Goal: Use online tool/utility: Use online tool/utility

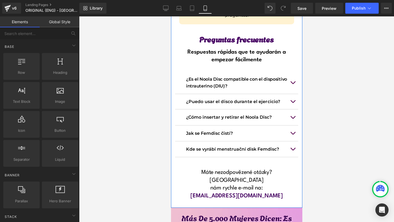
scroll to position [4369, 0]
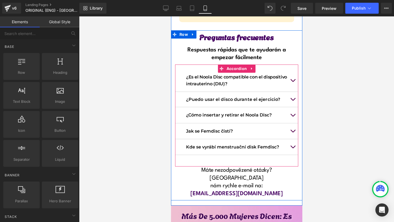
click at [294, 107] on button "button" at bounding box center [292, 115] width 11 height 16
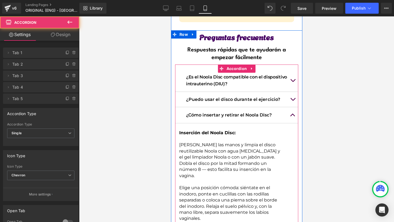
click at [293, 107] on button "button" at bounding box center [292, 115] width 11 height 16
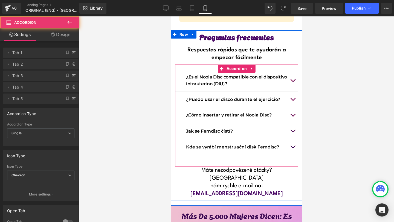
click at [293, 107] on button "button" at bounding box center [292, 115] width 11 height 16
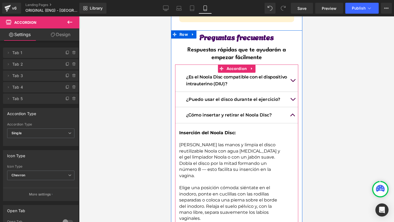
click at [293, 107] on button "button" at bounding box center [292, 115] width 11 height 16
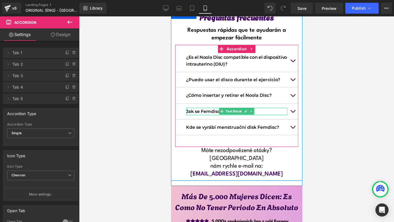
scroll to position [4390, 0]
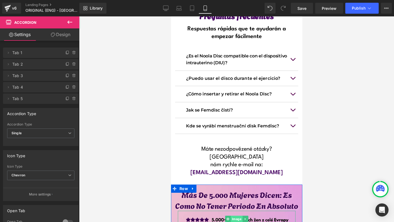
click at [233, 216] on span "Image" at bounding box center [237, 219] width 12 height 7
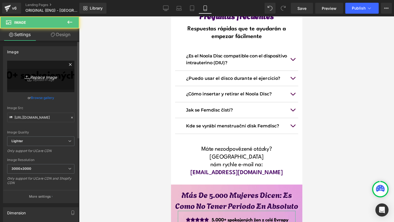
click at [27, 76] on icon at bounding box center [27, 76] width 5 height 5
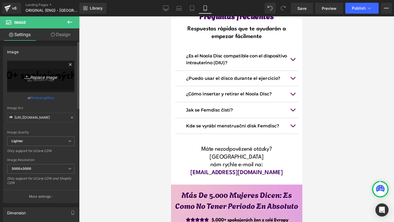
type input "C:\fakepath\Více než 10 000 šťastných žen!-5.png"
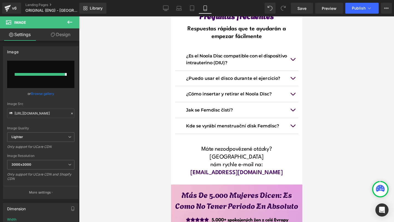
type input "[URL][DOMAIN_NAME][DATE]"
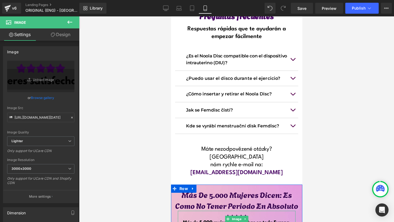
click at [198, 211] on img at bounding box center [237, 219] width 118 height 17
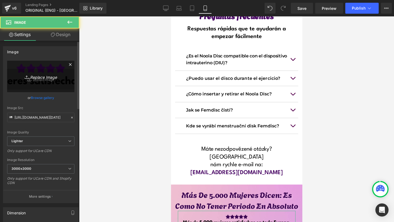
click at [52, 82] on link "Replace Image" at bounding box center [40, 76] width 67 height 31
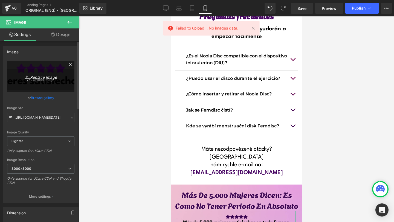
click at [37, 81] on link "Replace Image" at bounding box center [40, 76] width 67 height 31
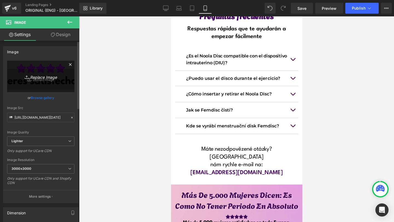
type input "C:\fakepath\Více než 10 000 šťastných žen!-6.png"
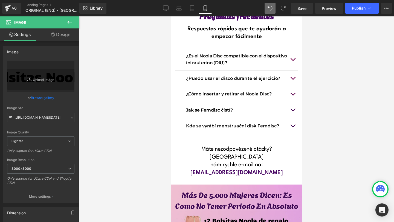
type input "[URL][DOMAIN_NAME][DATE]"
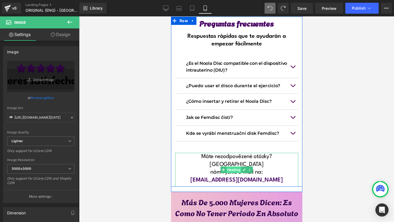
scroll to position [4382, 0]
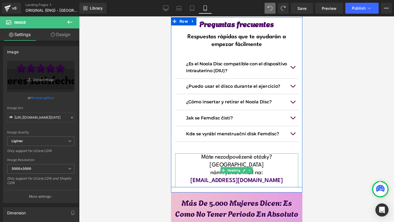
click at [258, 155] on span "Máte nezodpovězené otázky? [GEOGRAPHIC_DATA]" at bounding box center [236, 161] width 71 height 13
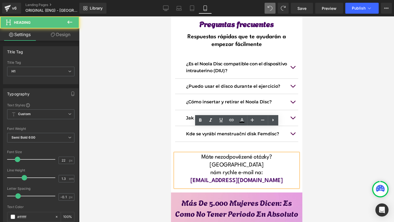
click at [201, 155] on span "Máte nezodpovězené otázky? [GEOGRAPHIC_DATA]" at bounding box center [236, 161] width 71 height 13
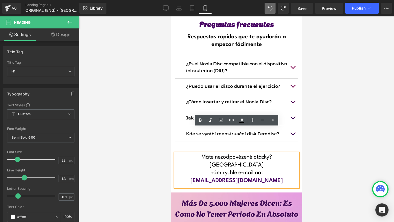
drag, startPoint x: 186, startPoint y: 131, endPoint x: 276, endPoint y: 137, distance: 89.7
click at [276, 154] on div "Máte nezodpovězené otázky? Napište nám rychle e-mail na: [EMAIL_ADDRESS][DOMAIN…" at bounding box center [236, 171] width 123 height 34
copy div "Máte nezodpovězené otázky? Napište nám rychle e-mail na:"
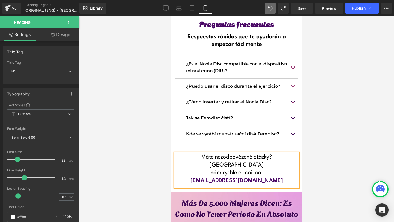
paste div
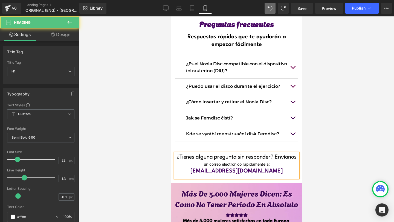
click at [199, 161] on div "un correo electrónico rápidamente a:" at bounding box center [236, 164] width 123 height 6
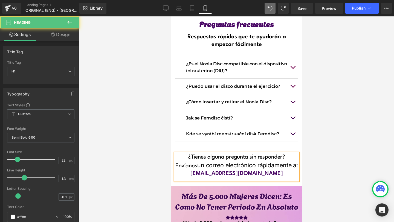
drag, startPoint x: 296, startPoint y: 140, endPoint x: 183, endPoint y: 132, distance: 113.3
click at [183, 154] on h1 "¿Tienes alguna pregunta sin responder? Envíanos un correo electrónico rápidamen…" at bounding box center [236, 162] width 123 height 16
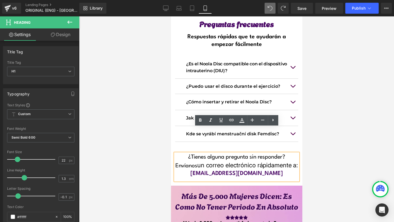
copy h1 "¿Tienes alguna pregunta sin responder? Envíanos un correo electrónico rápidamen…"
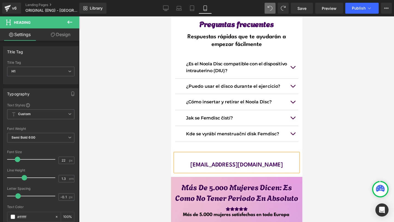
click at [215, 154] on h1 at bounding box center [236, 158] width 123 height 8
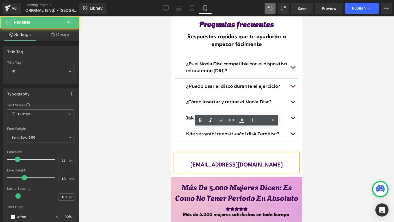
click at [224, 154] on h1 at bounding box center [236, 158] width 123 height 8
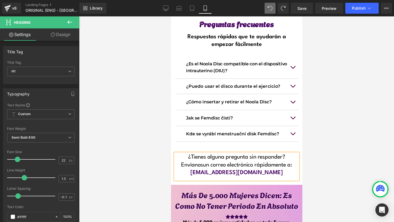
click at [309, 139] on div at bounding box center [236, 119] width 315 height 206
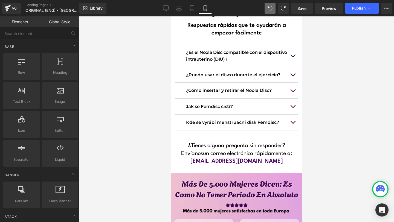
scroll to position [4381, 0]
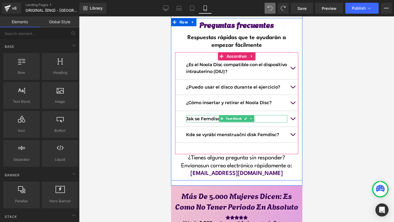
click at [206, 115] on p "Jak se Femdisc čistí?" at bounding box center [236, 118] width 101 height 7
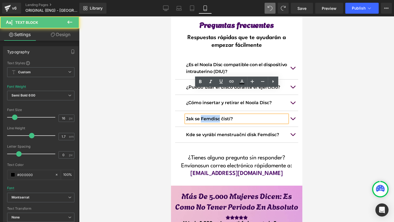
click at [206, 115] on p "Jak se Femdisc čistí?" at bounding box center [236, 118] width 101 height 7
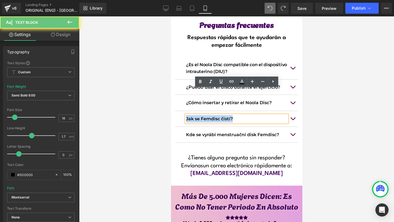
click at [206, 115] on p "Jak se Femdisc čistí?" at bounding box center [236, 118] width 101 height 7
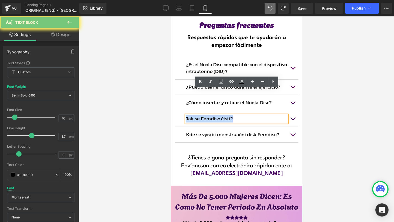
copy p "Jak se Femdisc čistí?"
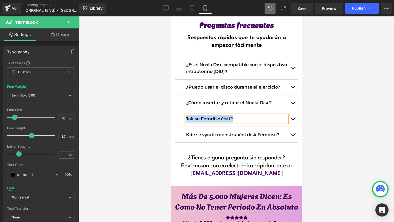
paste div
click at [294, 111] on button "button" at bounding box center [292, 119] width 11 height 16
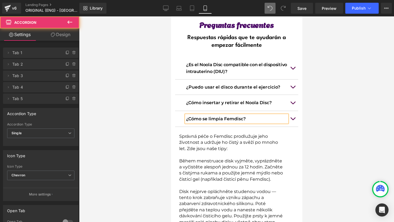
click at [218, 134] on p "Správná péče o Femdisc prodlužuje jeho životnost a udržuje ho čistý a svěží po …" at bounding box center [231, 143] width 104 height 18
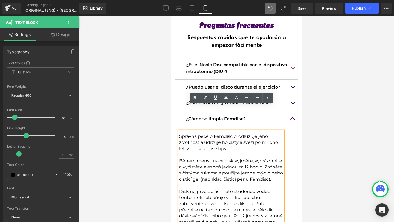
click at [180, 134] on p "Správná péče o Femdisc prodlužuje jeho životnost a udržuje ho čistý a svěží po …" at bounding box center [231, 143] width 104 height 18
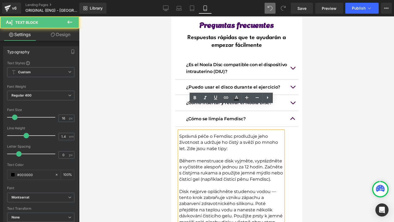
click at [181, 134] on p "Správná péče o Femdisc prodlužuje jeho životnost a udržuje ho čistý a svěží po …" at bounding box center [231, 143] width 104 height 18
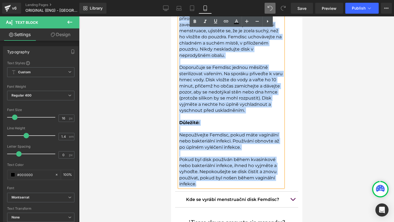
scroll to position [4650, 0]
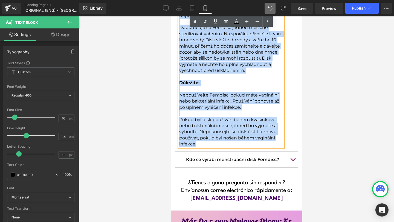
drag, startPoint x: 179, startPoint y: 110, endPoint x: 201, endPoint y: 119, distance: 23.5
click at [201, 119] on div "Správná péče o Femdisc prodlužuje jeho životnost a udržuje ho čistý a svěží po …" at bounding box center [231, 5] width 104 height 285
copy div "Loremip dolo s Ametcon adipiscing elit seddoeius t incidid ut labor e dolor ma …"
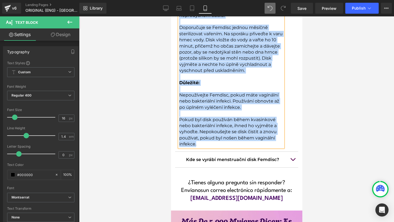
scroll to position [4647, 0]
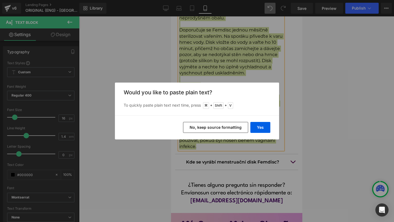
click at [256, 134] on div "Yes No, keep source formatting" at bounding box center [197, 128] width 164 height 24
click at [259, 131] on button "Yes" at bounding box center [260, 127] width 20 height 11
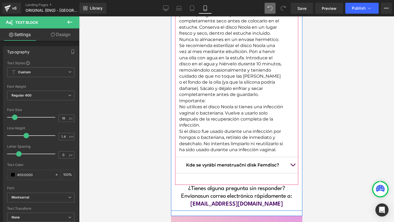
scroll to position [4625, 0]
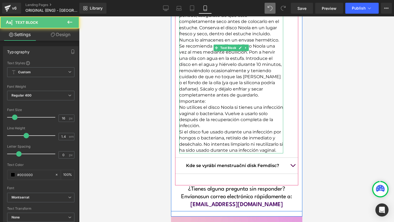
click at [205, 99] on p "Importante:" at bounding box center [231, 102] width 104 height 6
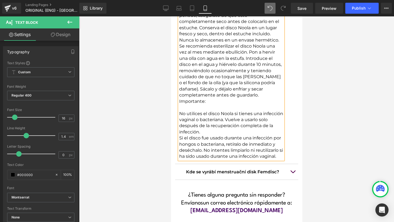
click at [264, 71] on p "Se recomienda esterilizar el disco Noola una vez al mes mediante ebullición. Po…" at bounding box center [231, 70] width 104 height 55
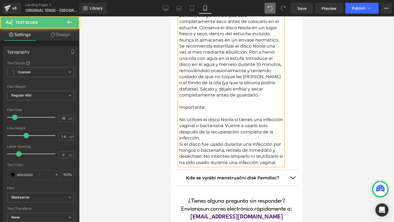
click at [187, 105] on p "Importante:" at bounding box center [231, 108] width 104 height 6
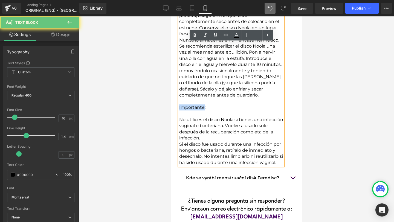
click at [187, 105] on p "Importante:" at bounding box center [231, 108] width 104 height 6
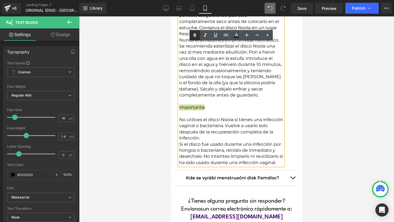
click at [194, 37] on icon at bounding box center [195, 35] width 7 height 7
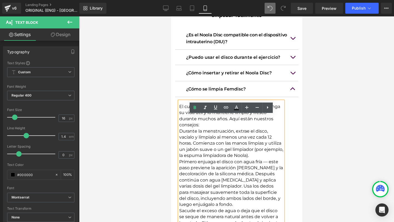
scroll to position [4350, 0]
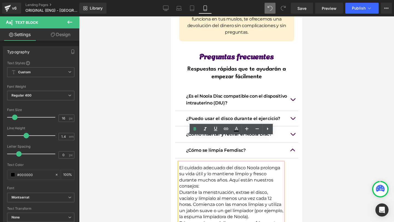
click at [202, 165] on p "El cuidado adecuado del disco Noola prolonga su vida útil y lo mantiene limpio …" at bounding box center [231, 177] width 104 height 25
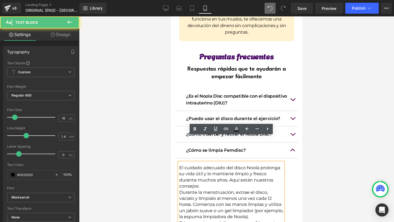
click at [201, 165] on p "El cuidado adecuado del disco Noola prolonga su vida útil y lo mantiene limpio …" at bounding box center [231, 177] width 104 height 25
click at [202, 165] on p "El cuidado adecuado del disco Noola prolonga su vida útil y lo mantiene limpio …" at bounding box center [231, 177] width 104 height 25
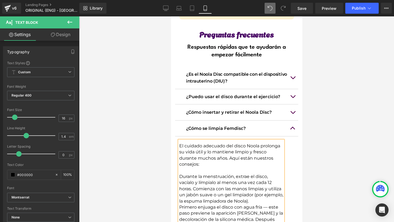
scroll to position [4372, 0]
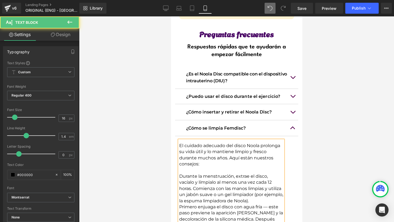
click at [274, 174] on p "Durante la menstruación, extrae el disco, vacíalo y límpialo al menos una vez c…" at bounding box center [231, 189] width 104 height 31
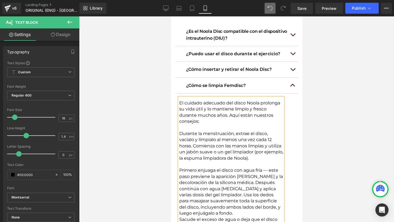
scroll to position [4419, 0]
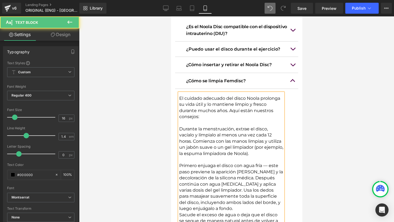
click at [257, 163] on p "Primero enjuaga el disco con agua fría — este paso previene la aparición [PERSO…" at bounding box center [231, 187] width 104 height 49
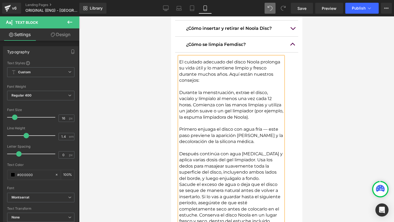
scroll to position [4457, 0]
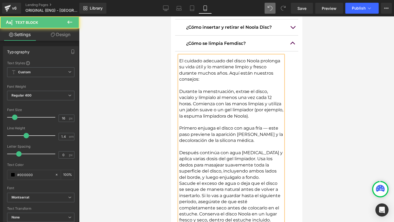
click at [244, 150] on p "Después continúa con agua [MEDICAL_DATA] y aplica varias dosis del gel limpiado…" at bounding box center [231, 165] width 104 height 31
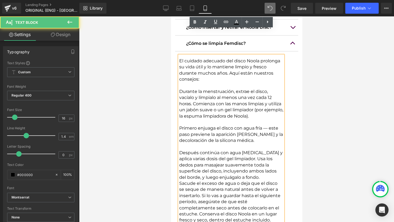
click at [235, 151] on p "Después continúa con agua [MEDICAL_DATA] y aplica varias dosis del gel limpiado…" at bounding box center [231, 165] width 104 height 31
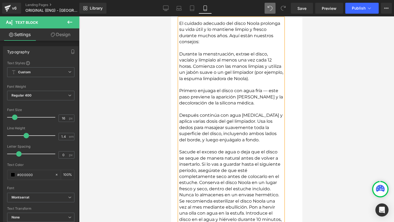
scroll to position [4495, 0]
click at [271, 164] on p "Sacude el exceso de agua o deja que el disco se seque de manera natural antes d…" at bounding box center [231, 173] width 104 height 49
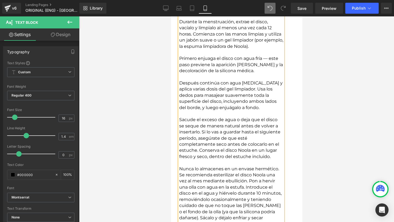
scroll to position [4527, 0]
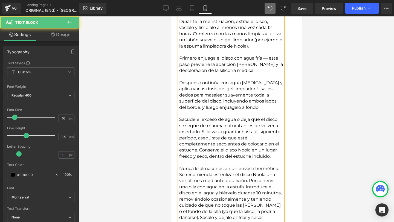
click at [250, 172] on p "Se recomienda esterilizar el disco Noola una vez al mes mediante ebullición. Po…" at bounding box center [231, 199] width 104 height 55
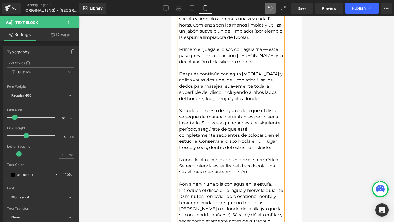
scroll to position [4537, 0]
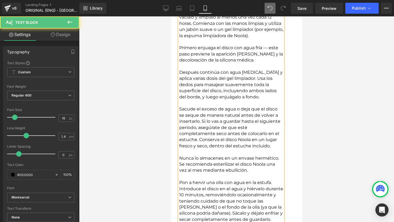
click at [201, 187] on p "Pon a hervir una olla con agua en la estufa. Introduce el disco en el agua y hi…" at bounding box center [231, 201] width 104 height 43
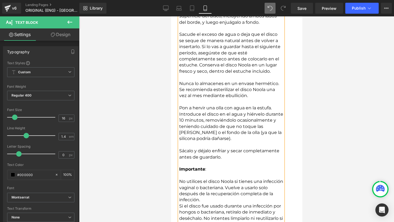
scroll to position [4613, 0]
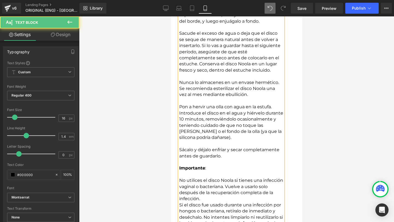
click at [212, 178] on p "No utilices el disco Noola si tienes una infección vaginal o bacteriana. Vuelve…" at bounding box center [231, 190] width 104 height 25
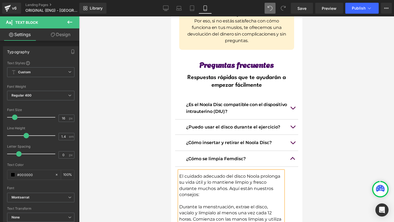
scroll to position [4340, 0]
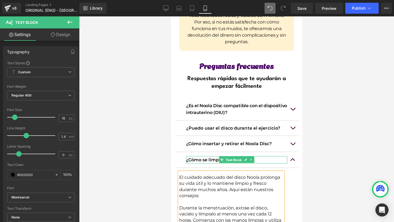
click at [230, 157] on span "Text Block" at bounding box center [233, 160] width 18 height 7
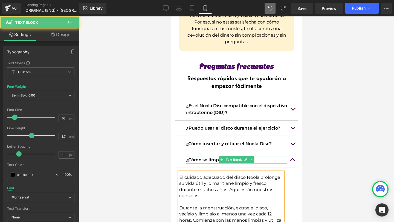
click at [205, 156] on p "¿Cómo se limpia Femdisc?" at bounding box center [236, 159] width 101 height 7
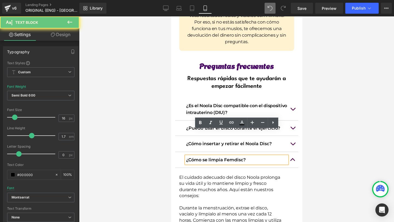
click at [231, 156] on p "¿Cómo se limpia Femdisc?" at bounding box center [236, 159] width 101 height 7
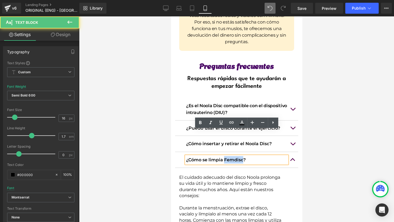
click at [231, 156] on p "¿Cómo se limpia Femdisc?" at bounding box center [236, 159] width 101 height 7
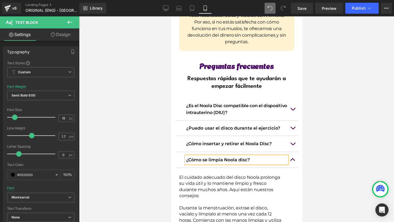
click at [293, 152] on button "button" at bounding box center [292, 160] width 11 height 16
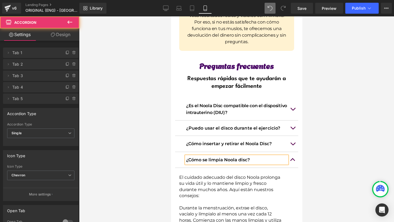
click at [293, 152] on button "button" at bounding box center [292, 160] width 11 height 16
click at [293, 161] on span "button" at bounding box center [293, 161] width 0 height 0
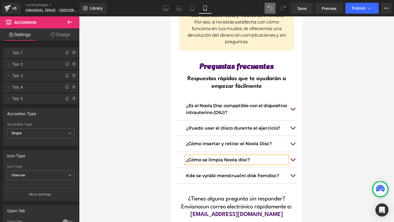
click at [293, 161] on span "button" at bounding box center [293, 161] width 0 height 0
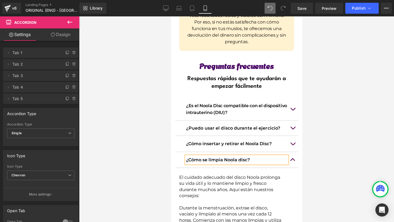
click at [245, 156] on p "¿Cómo se limpia Noola disc?" at bounding box center [236, 159] width 101 height 7
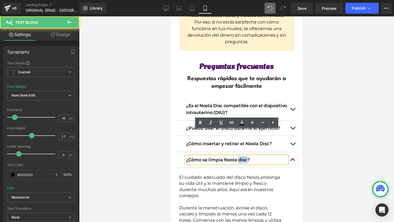
click at [245, 156] on p "¿Cómo se limpia Noola disc?" at bounding box center [236, 159] width 101 height 7
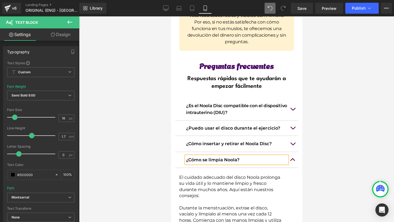
click at [225, 156] on p "¿Cómo se limpia Noola?" at bounding box center [236, 159] width 101 height 7
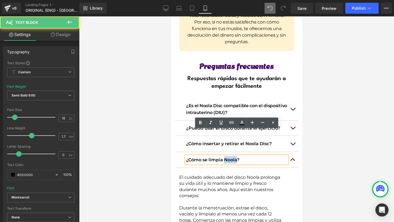
click at [225, 156] on p "¿Cómo se limpia Noola?" at bounding box center [236, 159] width 101 height 7
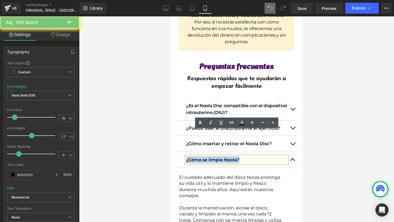
click at [225, 156] on p "¿Cómo se limpia Noola?" at bounding box center [236, 159] width 101 height 7
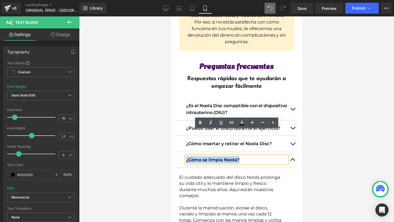
copy p "¿Cómo se limpia Noola?"
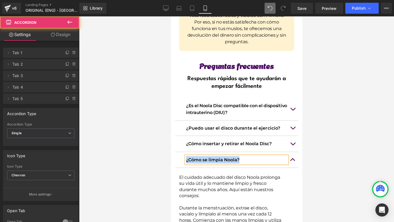
click at [296, 152] on button "button" at bounding box center [292, 160] width 11 height 16
click at [290, 152] on button "button" at bounding box center [292, 160] width 11 height 16
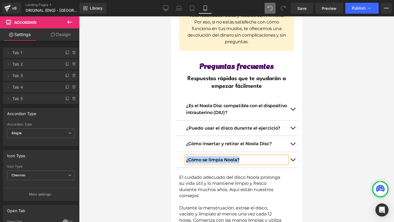
click at [290, 152] on button "button" at bounding box center [292, 160] width 11 height 16
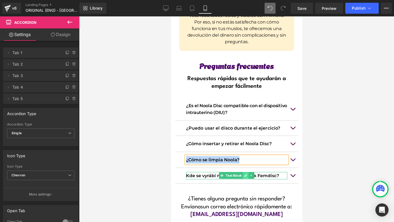
click at [248, 172] on link at bounding box center [246, 175] width 6 height 7
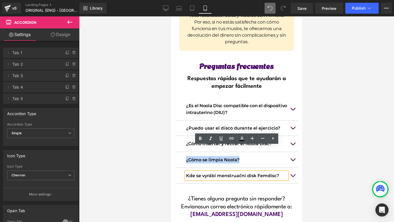
click at [194, 172] on p "Kde se vyrábí menstruační disk Femdisc?" at bounding box center [236, 175] width 101 height 7
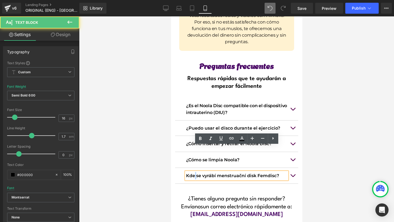
click at [194, 172] on p "Kde se vyrábí menstruační disk Femdisc?" at bounding box center [236, 175] width 101 height 7
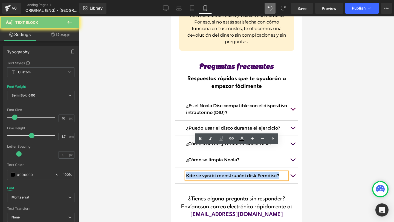
click at [194, 172] on p "Kde se vyrábí menstruační disk Femdisc?" at bounding box center [236, 175] width 101 height 7
copy p "Kde se vyrábí menstruační disk Femdisc?"
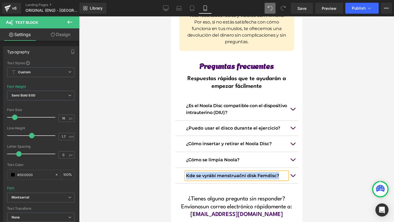
paste div
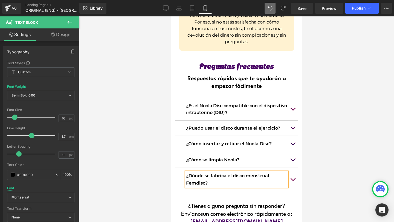
click at [195, 172] on p "¿Dónde se fabrica el disco menstrual Femdisc?" at bounding box center [236, 179] width 101 height 15
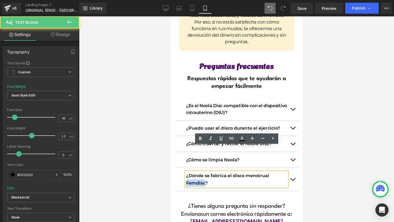
click at [195, 172] on p "¿Dónde se fabrica el disco menstrual Femdisc?" at bounding box center [236, 179] width 101 height 15
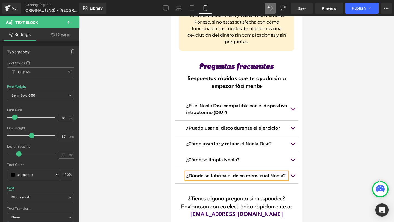
click at [314, 155] on div at bounding box center [236, 119] width 315 height 206
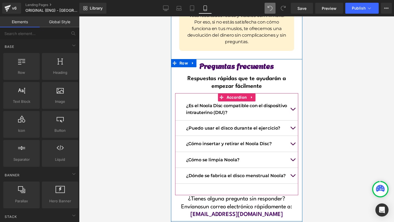
click at [294, 168] on button "button" at bounding box center [292, 176] width 11 height 16
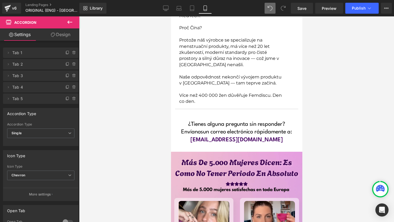
scroll to position [4548, 0]
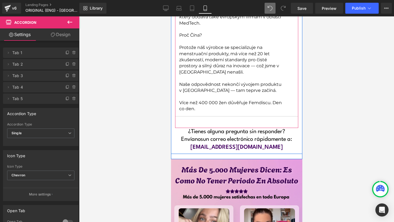
click at [203, 81] on article "Naše menstruační disky jsou vyráběny od začátku v certifikovaném zařízení s lék…" at bounding box center [236, 47] width 123 height 140
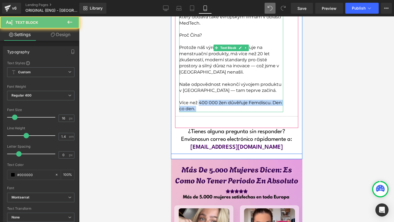
drag, startPoint x: 199, startPoint y: 80, endPoint x: 198, endPoint y: 74, distance: 6.5
click at [198, 100] on p "Více než 400 000 žen důvěřuje Femdiscu. Den co den." at bounding box center [231, 106] width 104 height 12
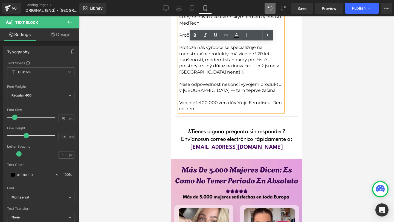
click at [197, 100] on p "Více než 400 000 žen důvěřuje Femdiscu. Den co den." at bounding box center [231, 106] width 104 height 12
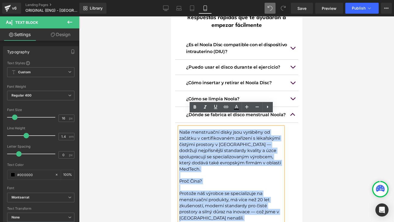
scroll to position [4388, 0]
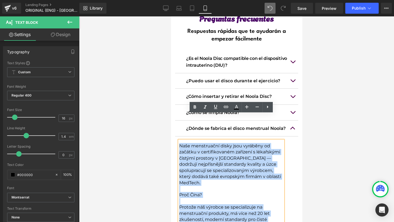
drag, startPoint x: 197, startPoint y: 76, endPoint x: 178, endPoint y: 119, distance: 47.2
click at [179, 141] on div "Naše menstruační disky jsou vyráběny od začátku v certifikovaném zařízení s lék…" at bounding box center [231, 206] width 104 height 131
copy div "Naše menstruační disky jsou vyráběny od začátku v certifikovaném zařízení s lék…"
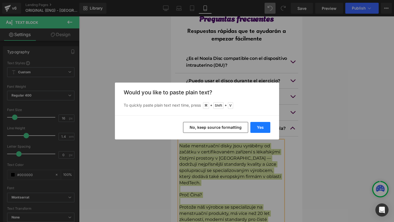
click at [267, 129] on button "Yes" at bounding box center [260, 127] width 20 height 11
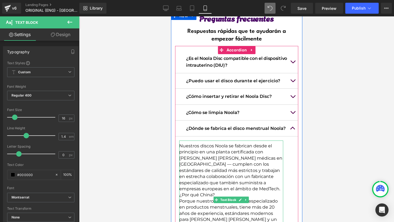
click at [280, 157] on p "Nuestros discos Noola se fabrican desde el principio en una planta certificada …" at bounding box center [231, 167] width 104 height 49
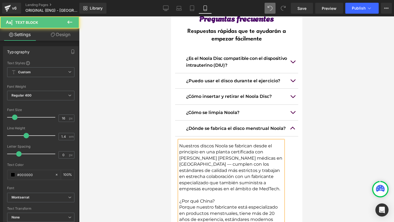
click at [235, 198] on p "¿Por qué China?" at bounding box center [231, 201] width 104 height 6
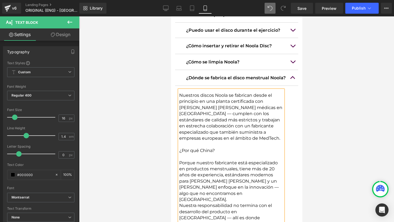
scroll to position [4441, 0]
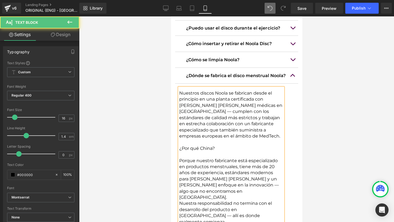
click at [210, 161] on p "Porque nuestro fabricante está especializado en productos menstruales, tiene má…" at bounding box center [231, 179] width 104 height 43
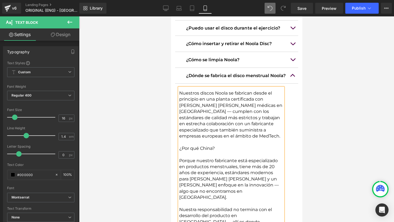
click at [252, 207] on p "Nuestra responsabilidad no termina con el desarrollo del producto en [GEOGRAPHI…" at bounding box center [231, 219] width 104 height 25
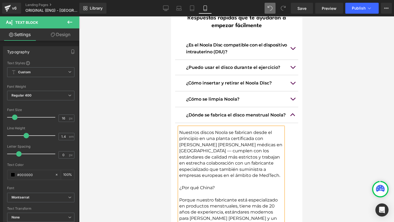
scroll to position [4401, 0]
click at [293, 116] on span "button" at bounding box center [293, 116] width 0 height 0
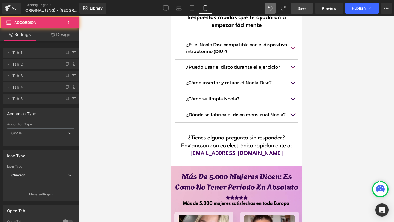
drag, startPoint x: 303, startPoint y: 7, endPoint x: 92, endPoint y: 81, distance: 223.8
click at [303, 7] on span "Save" at bounding box center [302, 8] width 9 height 6
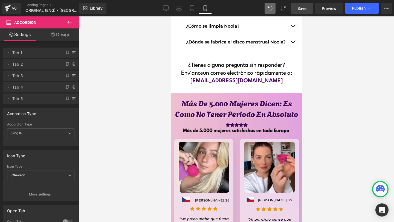
scroll to position [4486, 0]
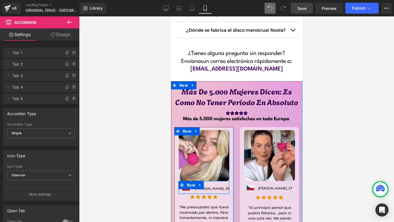
click at [185, 185] on div "Image" at bounding box center [185, 188] width 44 height 6
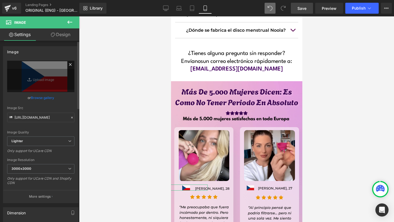
click at [27, 79] on icon at bounding box center [29, 79] width 5 height 5
type input "C:\fakepath\anyád fasza.png"
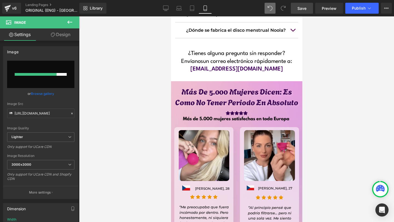
click at [320, 99] on div at bounding box center [236, 119] width 315 height 206
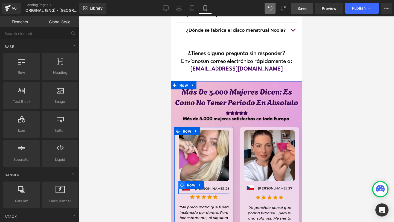
click at [185, 181] on span at bounding box center [181, 185] width 7 height 8
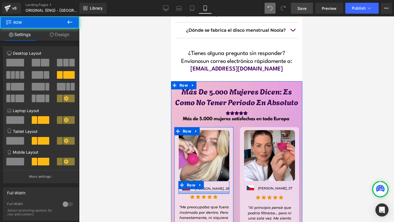
click at [185, 191] on div at bounding box center [203, 192] width 51 height 3
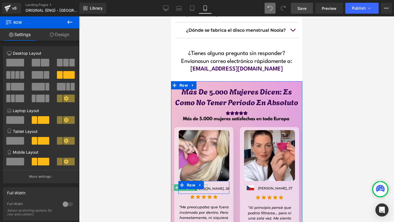
click at [186, 185] on span "Image" at bounding box center [186, 188] width 12 height 7
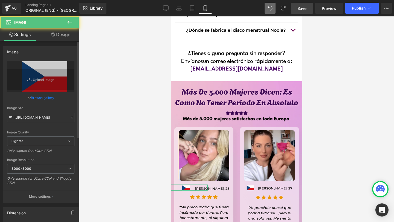
click at [30, 52] on div "Image" at bounding box center [40, 52] width 75 height 10
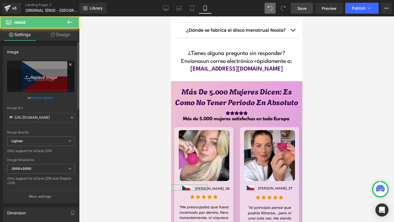
click at [30, 73] on icon "Replace Image" at bounding box center [41, 76] width 44 height 7
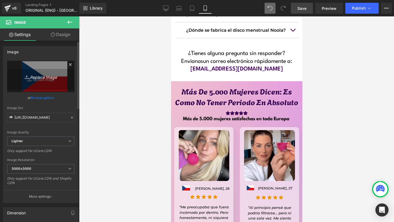
type input "C:\fakepath\anyád fasza.png"
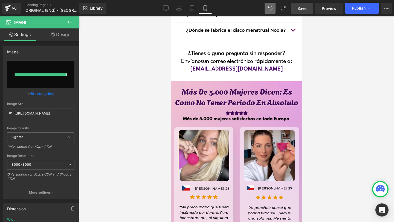
type input "[URL][DOMAIN_NAME]"
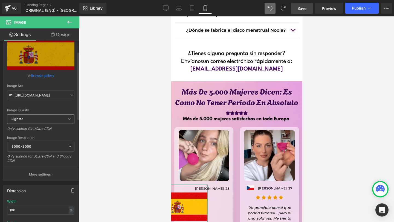
scroll to position [29, 0]
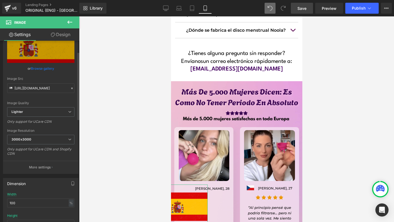
click at [15, 198] on div "Width 100 % % px" at bounding box center [40, 203] width 67 height 21
click at [14, 208] on div "Width 100 % % px" at bounding box center [40, 203] width 67 height 21
click at [15, 204] on input "100" at bounding box center [40, 203] width 67 height 9
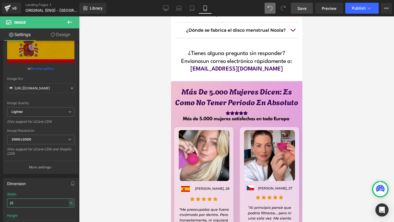
type input "25"
click at [60, 35] on link "Design" at bounding box center [61, 34] width 40 height 12
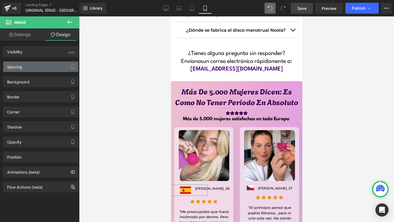
click at [21, 66] on div "Spacing" at bounding box center [14, 66] width 15 height 8
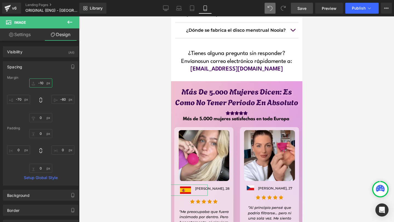
click at [41, 85] on input "-10" at bounding box center [40, 83] width 23 height 9
click at [41, 80] on input "-10" at bounding box center [40, 83] width 23 height 9
type input "-15"
click at [25, 37] on link "Settings" at bounding box center [20, 34] width 40 height 12
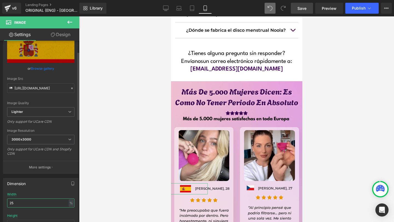
click at [18, 202] on input "25" at bounding box center [40, 203] width 67 height 9
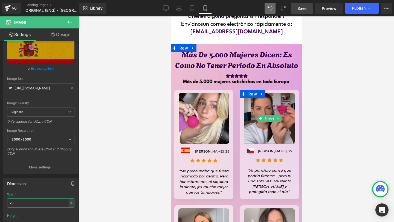
scroll to position [4525, 0]
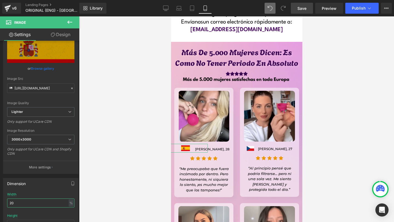
type input "20"
click at [64, 34] on link "Design" at bounding box center [61, 34] width 40 height 12
type input "-15"
type input "-60"
type input "0"
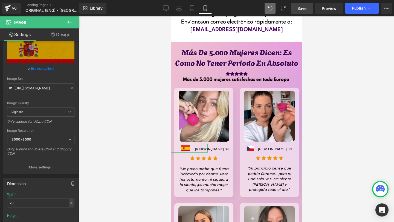
type input "-70"
type input "0"
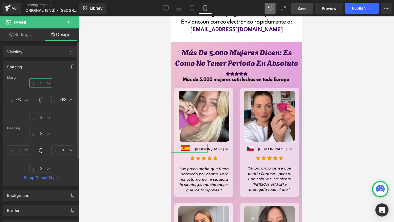
click at [43, 81] on input "-15" at bounding box center [40, 83] width 23 height 9
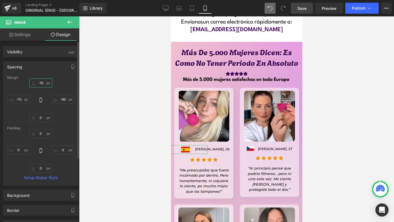
click at [43, 84] on input "-10" at bounding box center [40, 83] width 23 height 9
click at [43, 86] on input "-10" at bounding box center [40, 83] width 23 height 9
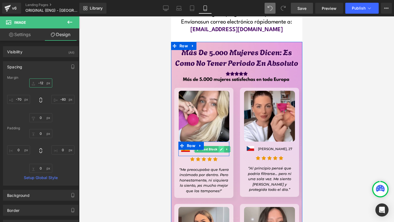
type input "-12"
click at [221, 148] on icon at bounding box center [221, 149] width 3 height 3
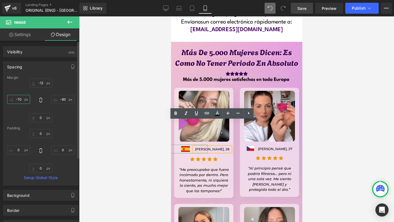
click at [18, 102] on input "-70" at bounding box center [18, 99] width 23 height 9
click at [19, 99] on input "-70" at bounding box center [18, 99] width 23 height 9
type input "-70"
click at [213, 147] on div "[PERSON_NAME], 28" at bounding box center [212, 149] width 37 height 5
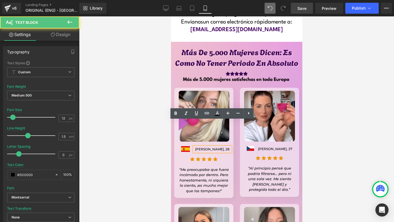
click at [224, 142] on div "Image [PERSON_NAME], 28 Text Block Row" at bounding box center [203, 149] width 51 height 15
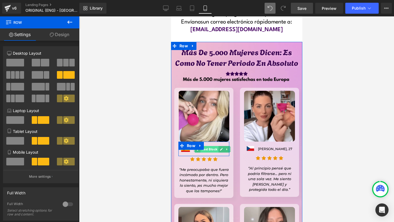
click at [209, 146] on span "Text Block" at bounding box center [209, 149] width 18 height 7
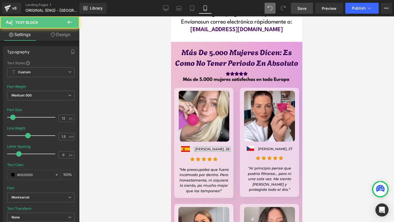
click at [67, 34] on link "Design" at bounding box center [61, 34] width 40 height 12
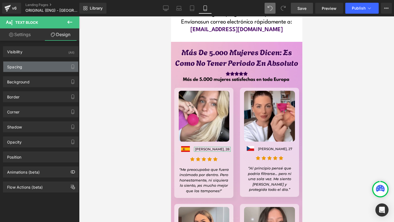
click at [27, 65] on div "Spacing" at bounding box center [40, 67] width 75 height 10
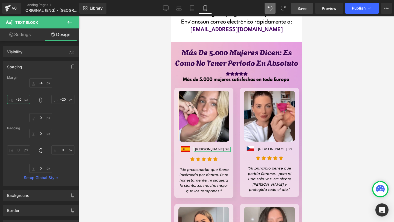
click at [19, 97] on input "-20" at bounding box center [18, 99] width 23 height 9
type input "-42"
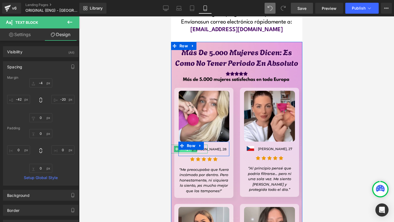
click at [186, 146] on span "Image" at bounding box center [186, 149] width 12 height 7
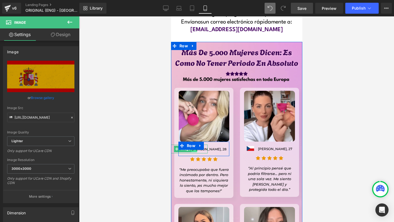
click at [193, 146] on link at bounding box center [194, 149] width 6 height 7
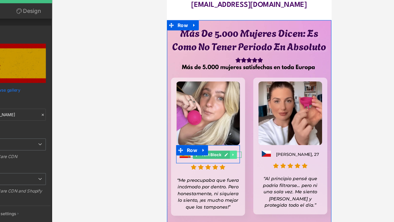
click at [220, 120] on icon at bounding box center [219, 121] width 3 height 3
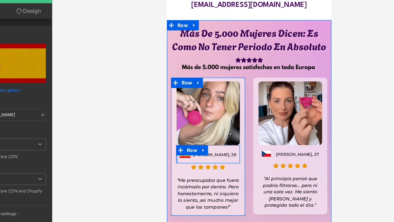
click at [174, 114] on div at bounding box center [174, 121] width 1 height 15
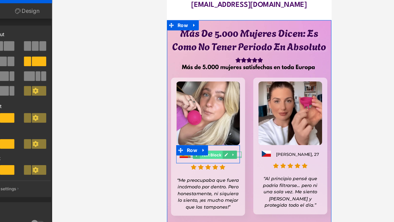
click at [186, 119] on div "[PERSON_NAME], 28 Text Block" at bounding box center [205, 121] width 43 height 5
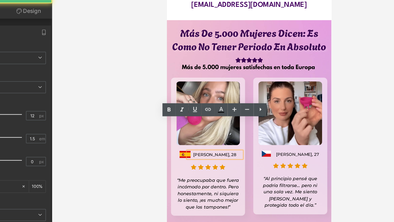
click at [179, 118] on link at bounding box center [181, 121] width 6 height 7
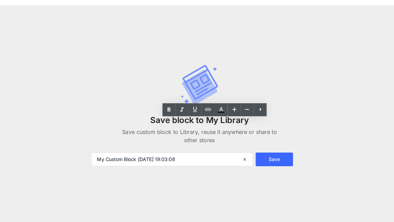
click at [198, 90] on icon at bounding box center [201, 89] width 8 height 8
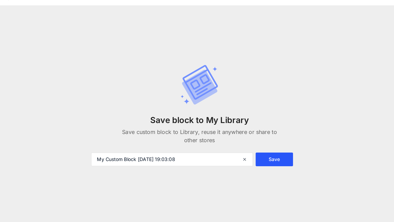
click at [249, 154] on button "Save" at bounding box center [257, 153] width 30 height 11
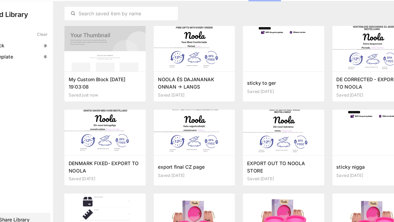
scroll to position [7, 0]
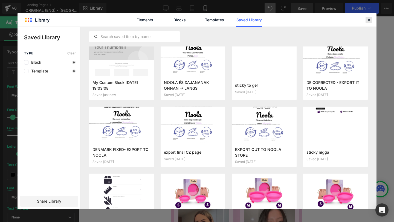
click at [368, 17] on div at bounding box center [369, 20] width 7 height 7
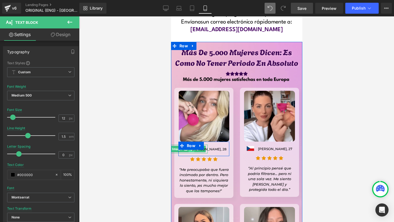
click at [191, 146] on link at bounding box center [191, 149] width 6 height 7
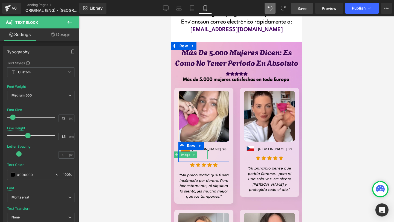
click at [174, 152] on span at bounding box center [177, 155] width 6 height 7
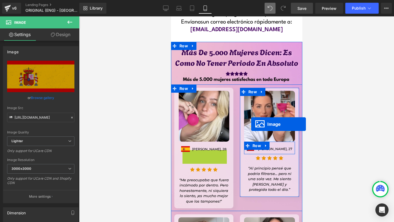
drag, startPoint x: 175, startPoint y: 129, endPoint x: 251, endPoint y: 124, distance: 76.5
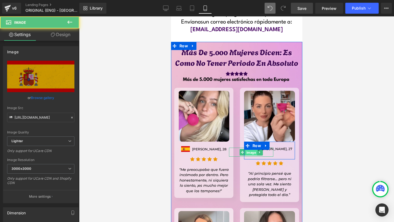
click at [249, 149] on span "Image" at bounding box center [251, 152] width 12 height 7
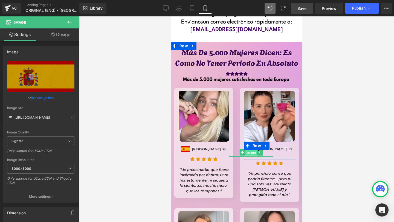
click at [247, 149] on span "Image" at bounding box center [251, 152] width 12 height 7
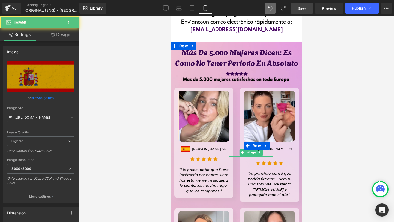
click at [242, 151] on icon at bounding box center [242, 152] width 3 height 3
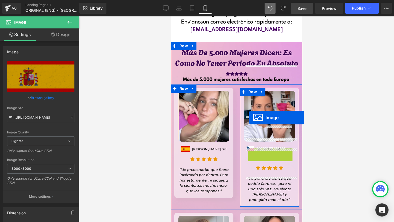
drag, startPoint x: 242, startPoint y: 125, endPoint x: 249, endPoint y: 118, distance: 10.1
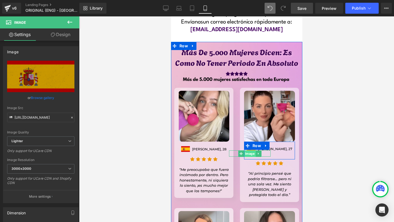
click at [254, 151] on span "Image" at bounding box center [250, 154] width 12 height 7
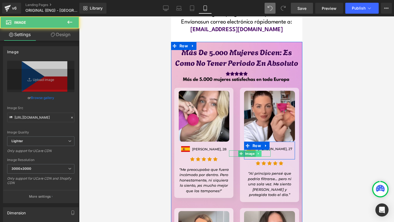
click at [256, 151] on link at bounding box center [258, 154] width 6 height 7
click at [262, 152] on icon at bounding box center [261, 153] width 3 height 3
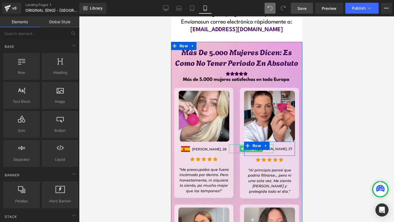
click at [252, 146] on span "Image" at bounding box center [251, 149] width 12 height 7
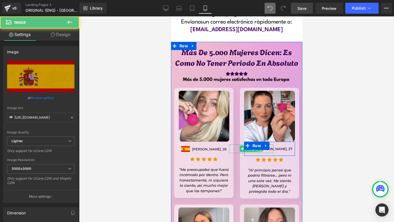
click at [258, 146] on link at bounding box center [260, 149] width 6 height 7
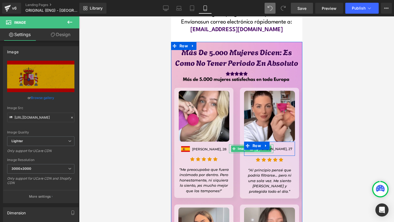
click at [258, 146] on link at bounding box center [257, 149] width 6 height 7
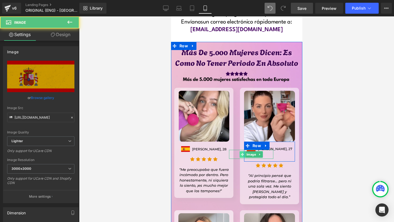
click at [243, 150] on div "Image" at bounding box center [251, 154] width 44 height 9
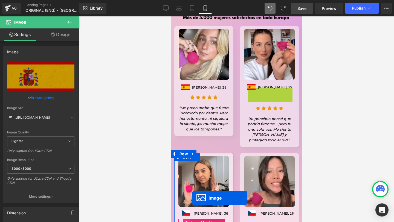
scroll to position [4588, 0]
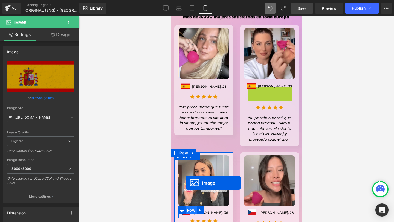
drag, startPoint x: 243, startPoint y: 129, endPoint x: 186, endPoint y: 183, distance: 78.8
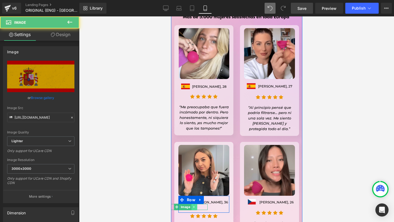
click at [194, 204] on link at bounding box center [194, 207] width 6 height 7
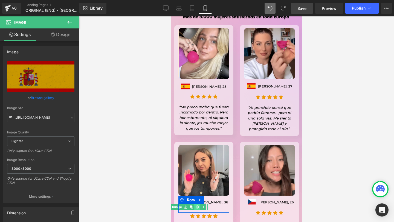
click at [196, 204] on link at bounding box center [197, 207] width 6 height 7
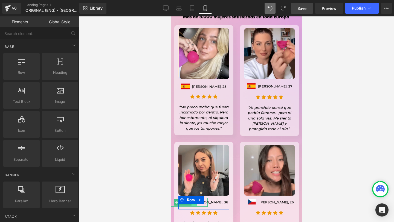
click at [193, 199] on link at bounding box center [194, 202] width 6 height 7
click at [193, 199] on link at bounding box center [191, 202] width 6 height 7
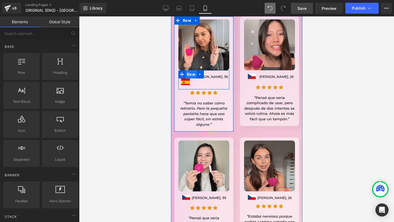
scroll to position [4710, 0]
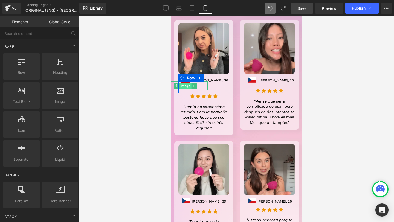
click at [185, 83] on span "Image" at bounding box center [186, 86] width 12 height 7
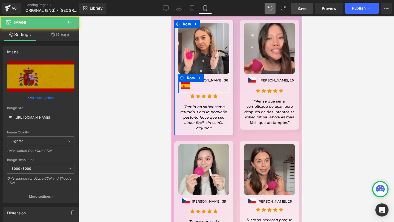
click at [178, 82] on div "Image" at bounding box center [185, 86] width 44 height 9
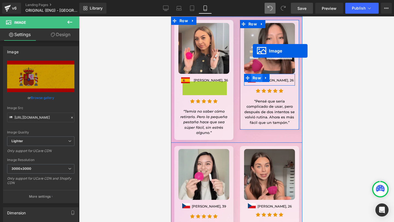
drag, startPoint x: 180, startPoint y: 59, endPoint x: 253, endPoint y: 51, distance: 73.0
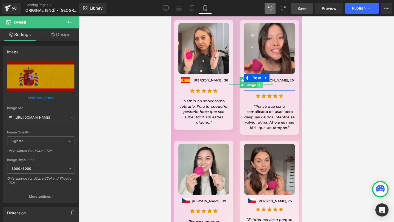
click at [260, 82] on link at bounding box center [260, 85] width 6 height 7
click at [260, 82] on link at bounding box center [263, 85] width 6 height 7
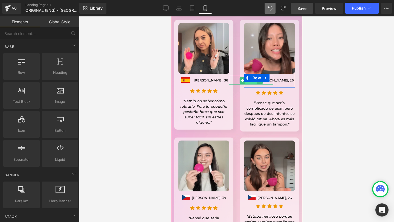
click at [250, 77] on span "Image" at bounding box center [251, 80] width 12 height 7
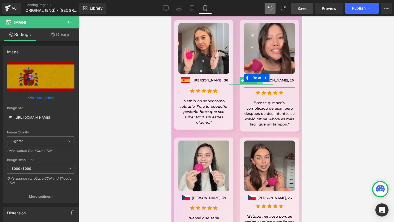
click at [257, 77] on link at bounding box center [260, 80] width 6 height 7
click at [257, 77] on link at bounding box center [257, 80] width 6 height 7
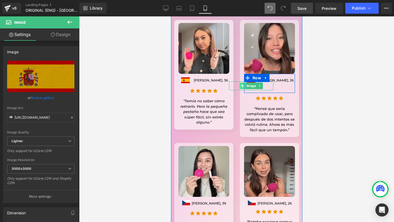
click at [241, 83] on span at bounding box center [242, 86] width 6 height 7
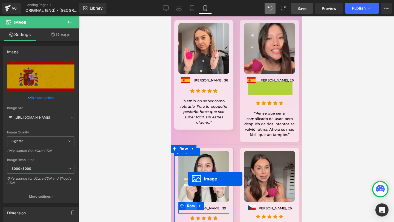
drag, startPoint x: 243, startPoint y: 61, endPoint x: 187, endPoint y: 179, distance: 130.3
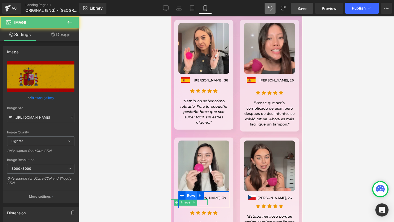
scroll to position [4714, 0]
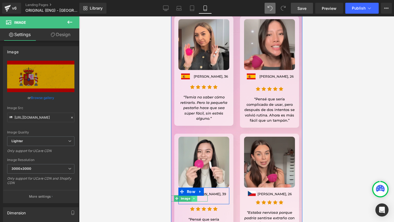
click at [192, 197] on icon at bounding box center [193, 198] width 3 height 3
click at [195, 197] on icon at bounding box center [196, 198] width 3 height 3
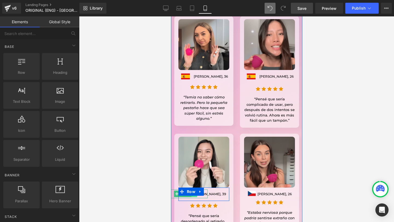
click at [193, 191] on link at bounding box center [194, 194] width 6 height 7
click at [189, 191] on link at bounding box center [191, 194] width 6 height 7
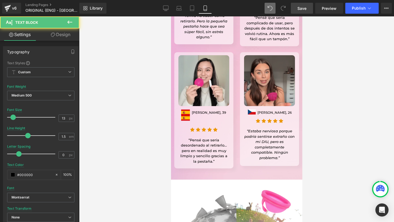
scroll to position [4792, 0]
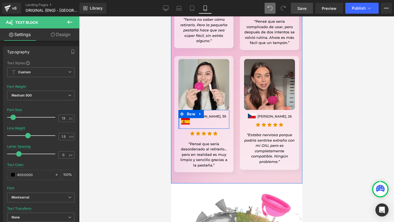
click at [178, 110] on div at bounding box center [178, 119] width 1 height 19
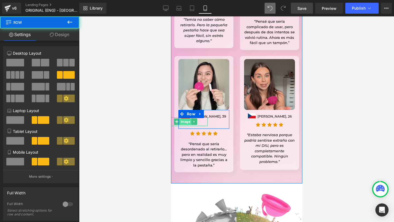
click at [187, 119] on span "Image" at bounding box center [186, 122] width 12 height 7
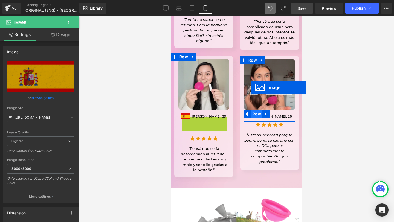
drag, startPoint x: 183, startPoint y: 96, endPoint x: 251, endPoint y: 88, distance: 68.9
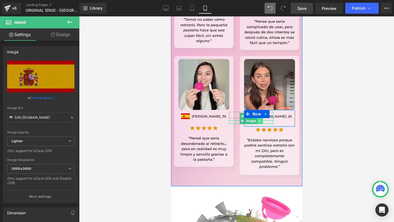
click at [258, 118] on link at bounding box center [260, 121] width 6 height 7
click at [260, 118] on link at bounding box center [263, 121] width 6 height 7
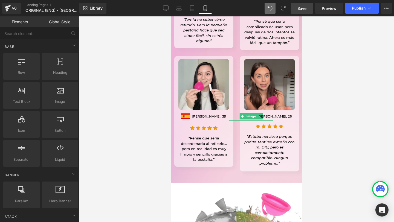
click at [317, 105] on div at bounding box center [236, 119] width 315 height 206
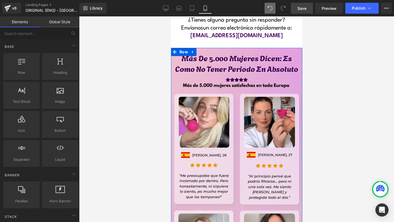
scroll to position [4517, 0]
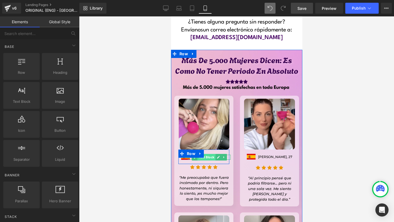
click at [203, 154] on span "Text Block" at bounding box center [206, 157] width 18 height 7
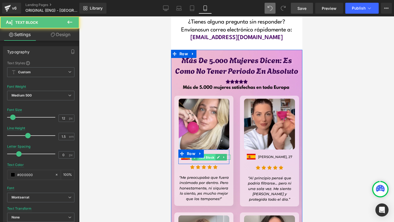
click at [203, 154] on span "Text Block" at bounding box center [206, 157] width 18 height 7
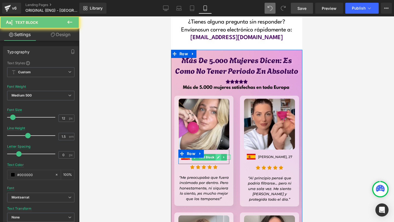
click at [215, 154] on link at bounding box center [218, 157] width 6 height 7
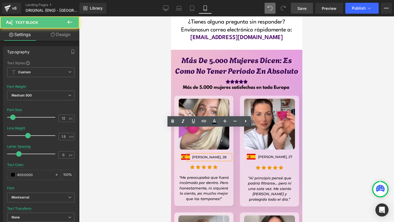
click at [205, 155] on p "[PERSON_NAME], 28" at bounding box center [209, 157] width 43 height 5
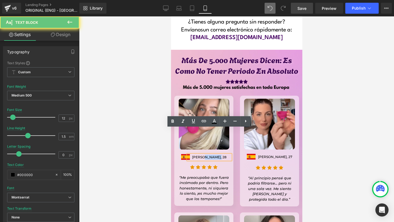
click at [205, 155] on p "[PERSON_NAME], 28" at bounding box center [209, 157] width 43 height 5
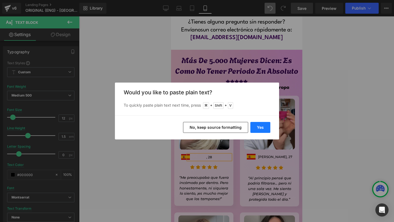
click at [255, 125] on button "Yes" at bounding box center [260, 127] width 20 height 11
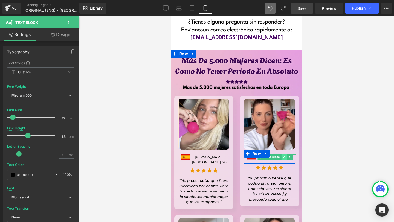
click at [283, 156] on icon at bounding box center [284, 157] width 3 height 3
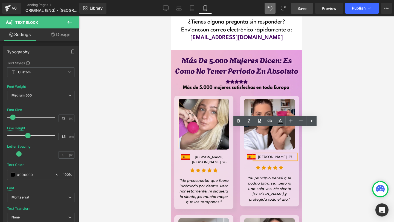
click at [273, 155] on p "[PERSON_NAME], 27" at bounding box center [275, 157] width 42 height 5
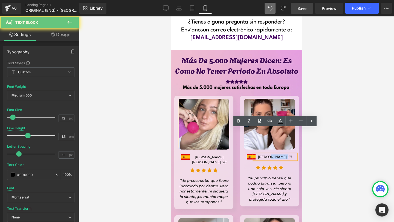
click at [273, 155] on p "[PERSON_NAME], 27" at bounding box center [275, 157] width 42 height 5
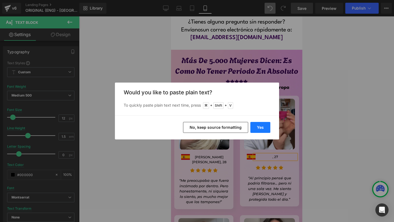
click at [258, 127] on button "Yes" at bounding box center [260, 127] width 20 height 11
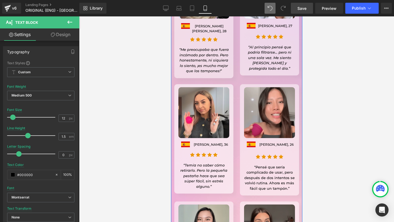
scroll to position [4650, 0]
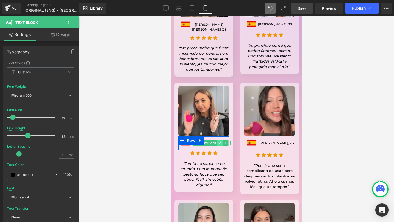
click at [217, 140] on link at bounding box center [220, 143] width 6 height 7
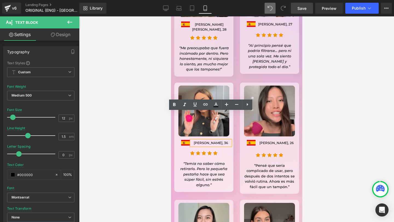
click at [210, 141] on p "[PERSON_NAME], 36" at bounding box center [210, 143] width 39 height 5
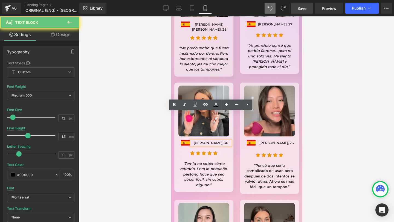
click at [210, 141] on p "[PERSON_NAME], 36" at bounding box center [210, 143] width 39 height 5
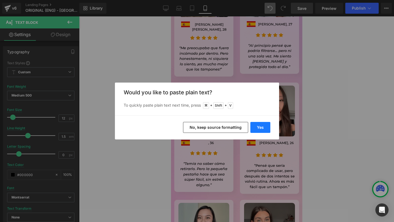
click at [261, 132] on button "Yes" at bounding box center [260, 127] width 20 height 11
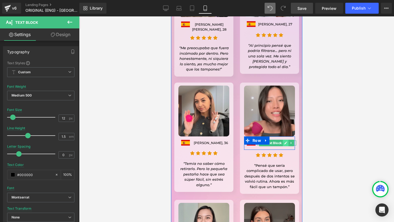
click at [285, 142] on icon at bounding box center [285, 143] width 3 height 3
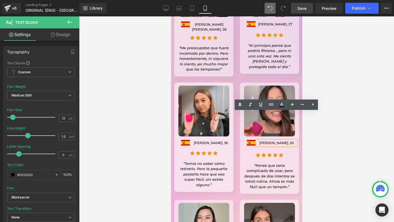
click at [274, 141] on p "[PERSON_NAME], 26" at bounding box center [276, 143] width 39 height 5
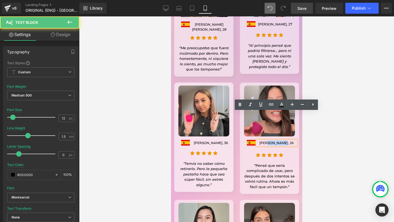
click at [274, 141] on p "[PERSON_NAME], 26" at bounding box center [276, 143] width 39 height 5
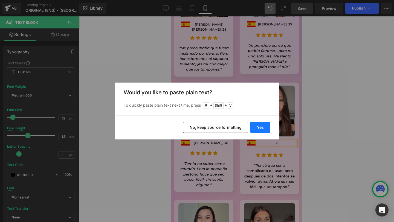
click at [259, 125] on button "Yes" at bounding box center [260, 127] width 20 height 11
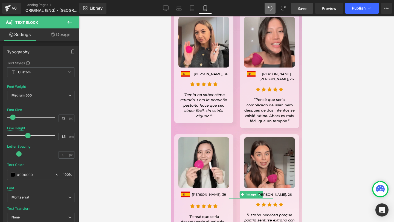
scroll to position [4720, 0]
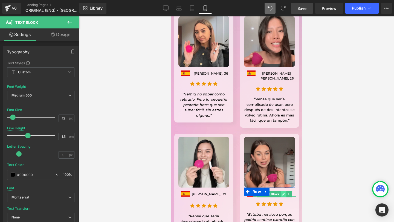
click at [284, 193] on icon at bounding box center [283, 194] width 3 height 3
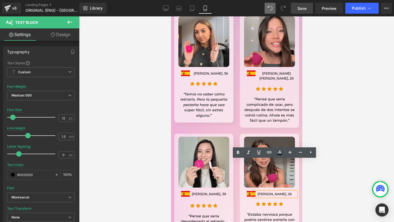
click at [267, 192] on p "[PERSON_NAME], 26" at bounding box center [275, 194] width 44 height 5
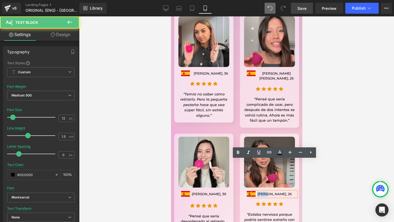
click at [267, 192] on p "[PERSON_NAME], 26" at bounding box center [275, 194] width 44 height 5
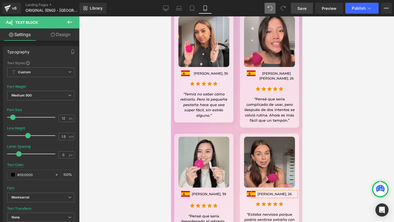
click at [269, 192] on p "[PERSON_NAME], 26" at bounding box center [275, 194] width 44 height 5
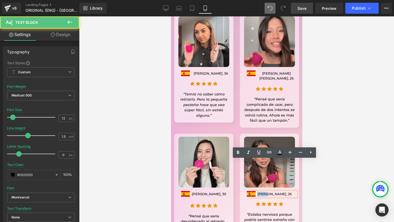
click at [269, 192] on p "[PERSON_NAME], 26" at bounding box center [275, 194] width 44 height 5
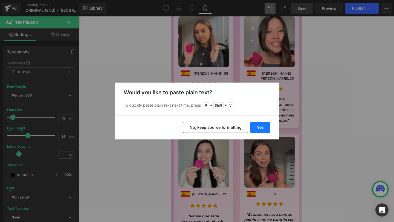
click at [265, 126] on button "Yes" at bounding box center [260, 127] width 20 height 11
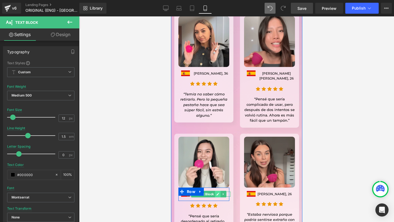
click at [216, 193] on icon at bounding box center [217, 194] width 3 height 3
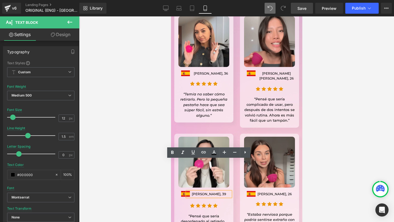
click at [204, 192] on p "[PERSON_NAME], 39" at bounding box center [209, 194] width 44 height 5
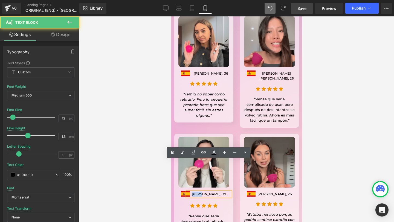
click at [204, 192] on p "[PERSON_NAME], 39" at bounding box center [209, 194] width 44 height 5
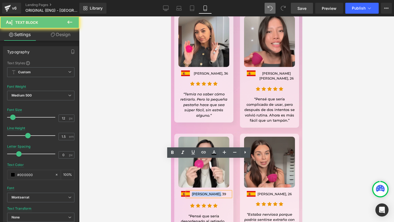
click at [204, 192] on p "[PERSON_NAME], 39" at bounding box center [209, 194] width 44 height 5
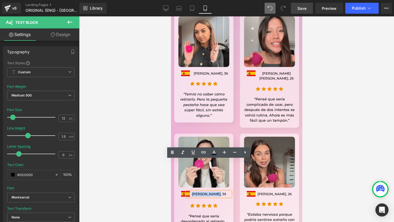
click at [212, 192] on p "[PERSON_NAME], 39" at bounding box center [209, 194] width 44 height 5
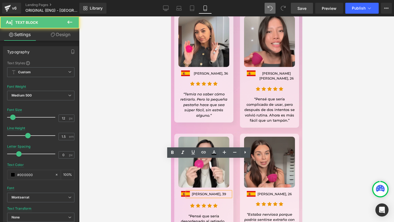
click at [208, 192] on div "[PERSON_NAME], 39" at bounding box center [209, 194] width 44 height 5
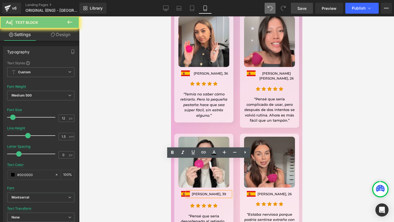
click at [208, 192] on div "[PERSON_NAME], 39" at bounding box center [209, 194] width 44 height 5
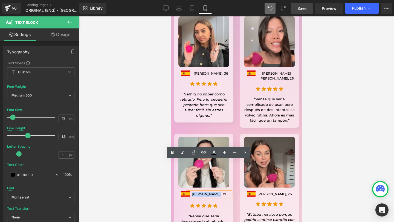
click at [208, 192] on div "[PERSON_NAME], 39" at bounding box center [209, 194] width 44 height 5
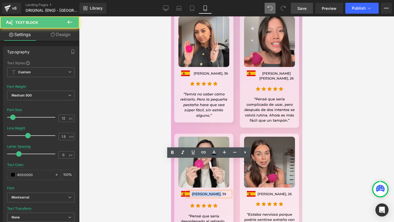
click at [210, 192] on p "[PERSON_NAME], 39" at bounding box center [209, 194] width 44 height 5
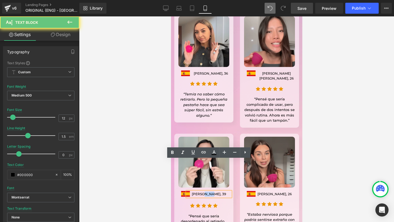
click at [210, 192] on p "[PERSON_NAME], 39" at bounding box center [209, 194] width 44 height 5
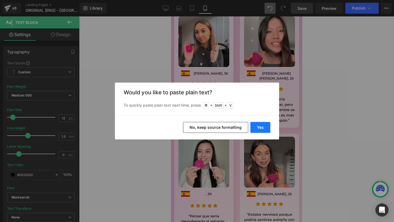
click at [262, 125] on button "Yes" at bounding box center [260, 127] width 20 height 11
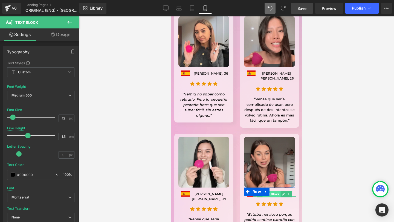
click at [275, 191] on span "Text Block" at bounding box center [271, 194] width 18 height 7
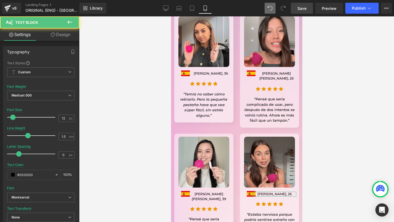
click at [66, 40] on link "Design" at bounding box center [61, 34] width 40 height 12
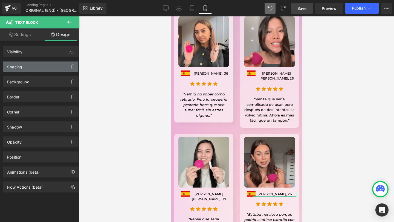
click at [32, 67] on div "Spacing" at bounding box center [40, 67] width 75 height 10
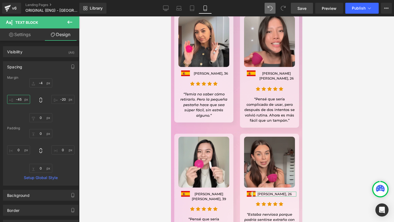
click at [20, 97] on input "-45" at bounding box center [18, 99] width 23 height 9
click at [20, 99] on input "-45" at bounding box center [18, 99] width 23 height 9
type input "-75"
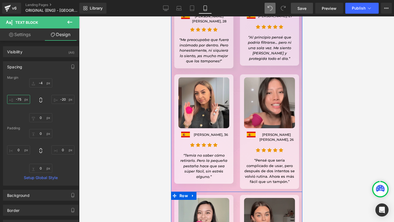
scroll to position [4655, 0]
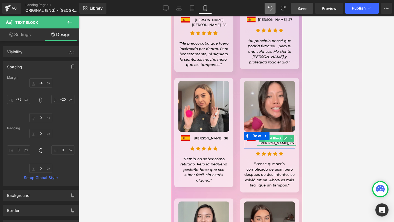
click at [273, 135] on span "Text Block" at bounding box center [273, 138] width 18 height 7
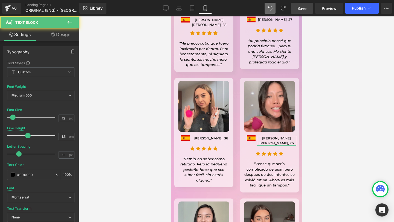
click at [61, 34] on link "Design" at bounding box center [61, 34] width 40 height 12
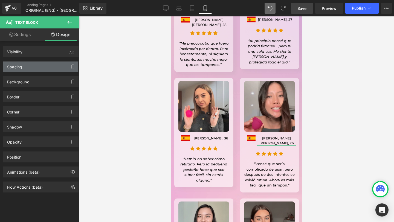
click at [31, 66] on div "Spacing" at bounding box center [40, 67] width 75 height 10
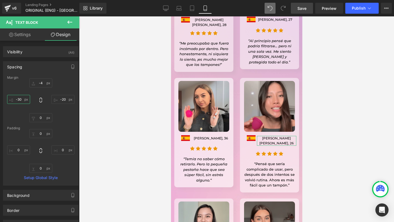
click at [19, 99] on input "-30" at bounding box center [18, 99] width 23 height 9
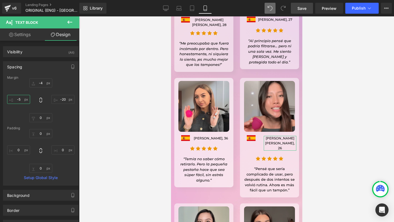
type input "-50"
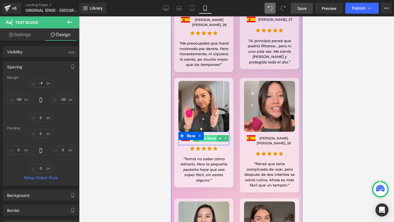
click at [207, 135] on span "Text Block" at bounding box center [208, 138] width 18 height 7
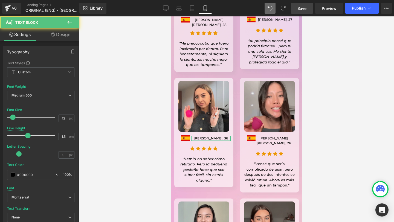
click at [62, 35] on link "Design" at bounding box center [61, 34] width 40 height 12
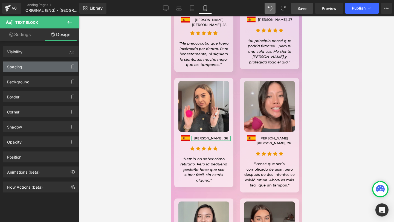
click at [29, 69] on div "Spacing" at bounding box center [40, 67] width 75 height 10
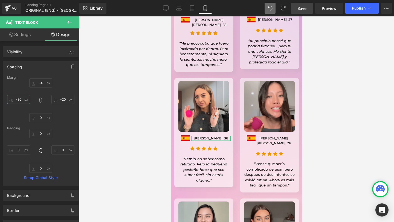
click at [19, 96] on input "-30" at bounding box center [18, 99] width 23 height 9
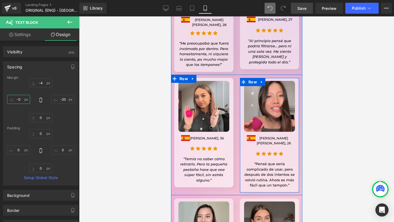
type input "-50"
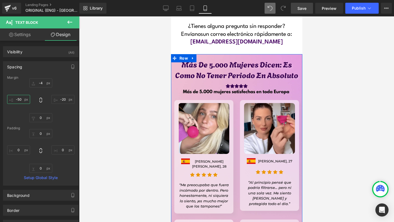
scroll to position [4489, 0]
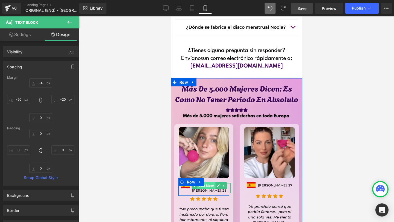
click at [206, 183] on span "Text Block" at bounding box center [206, 186] width 18 height 7
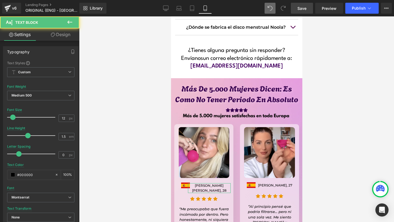
click at [64, 36] on link "Design" at bounding box center [61, 34] width 40 height 12
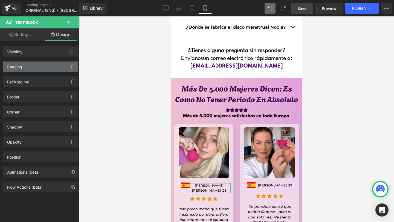
click at [22, 67] on div "Spacing" at bounding box center [40, 67] width 75 height 10
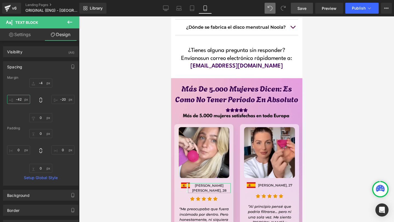
click at [19, 102] on input "-42" at bounding box center [18, 99] width 23 height 9
click at [19, 99] on input "-42" at bounding box center [18, 99] width 23 height 9
type input "-62"
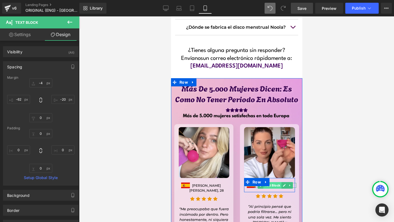
click at [272, 182] on span "Text Block" at bounding box center [272, 185] width 18 height 7
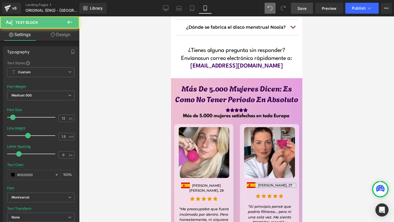
click at [64, 33] on link "Design" at bounding box center [61, 34] width 40 height 12
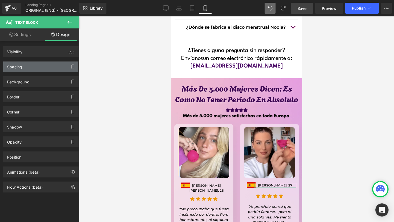
click at [31, 67] on div "Spacing" at bounding box center [40, 67] width 75 height 10
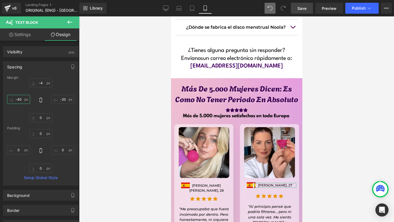
click at [20, 100] on input "-40" at bounding box center [18, 99] width 23 height 9
click at [19, 100] on input "-40" at bounding box center [18, 99] width 23 height 9
type input "-50"
click at [355, 129] on div at bounding box center [236, 119] width 315 height 206
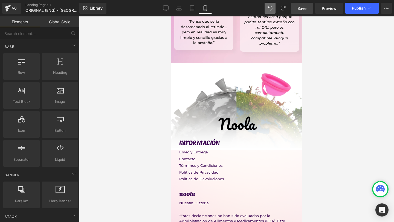
scroll to position [4917, 0]
click at [308, 9] on link "Save" at bounding box center [302, 8] width 22 height 11
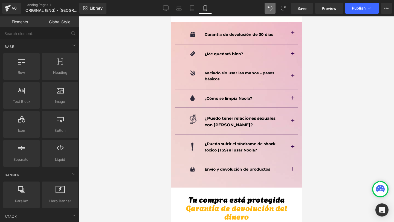
scroll to position [3761, 0]
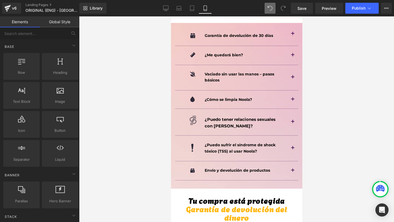
click at [285, 167] on div "Envío y devolución de productos Text Block" at bounding box center [249, 170] width 76 height 7
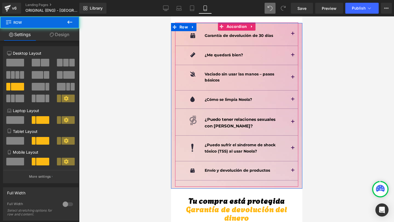
click at [294, 161] on button "button" at bounding box center [292, 170] width 11 height 19
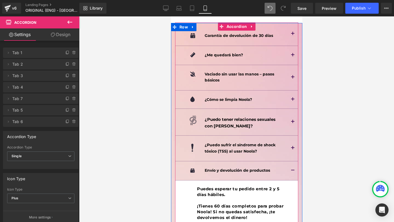
click at [292, 161] on button "button" at bounding box center [292, 170] width 11 height 19
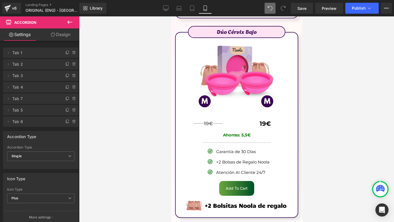
scroll to position [3510, 0]
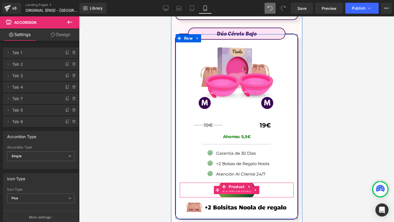
click at [235, 186] on span "(P) Cart Button" at bounding box center [236, 190] width 31 height 8
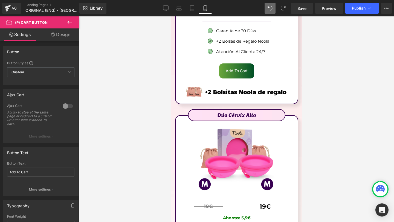
scroll to position [3233, 0]
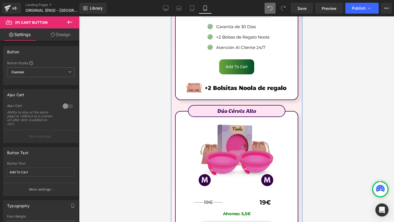
click at [231, 146] on img at bounding box center [237, 152] width 80 height 81
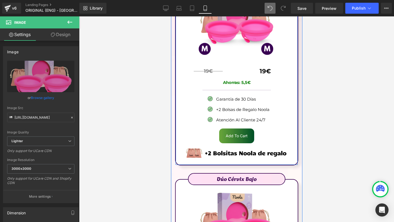
scroll to position [3365, 0]
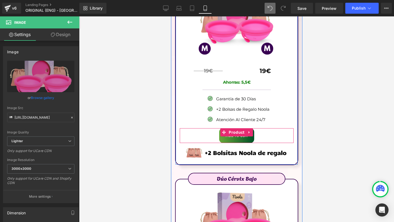
click at [235, 132] on span "(P) Cart Button" at bounding box center [236, 135] width 25 height 7
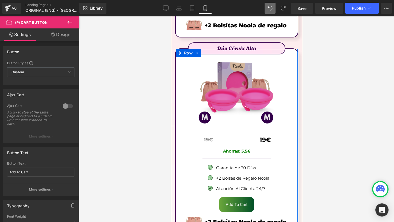
scroll to position [3297, 0]
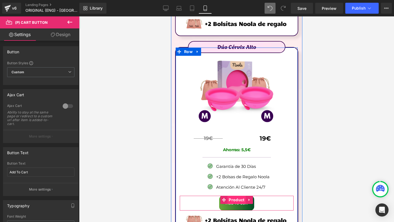
click at [237, 196] on span "Product" at bounding box center [236, 200] width 18 height 8
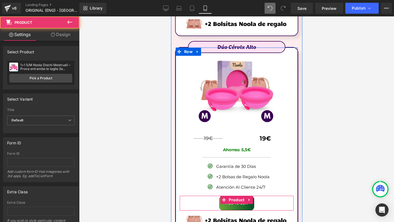
click at [236, 196] on div "Add To Cart (P) Cart Button" at bounding box center [236, 203] width 108 height 15
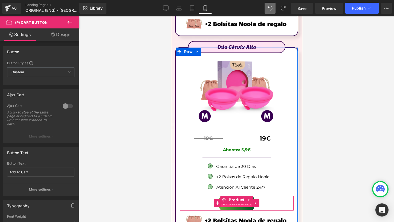
click at [236, 199] on span "(P) Cart Button" at bounding box center [236, 203] width 31 height 8
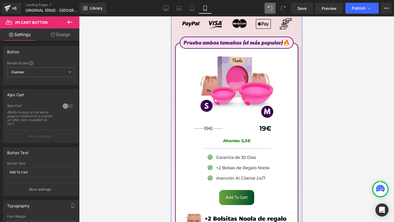
scroll to position [3105, 0]
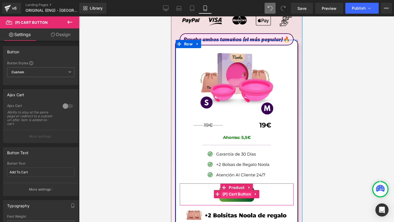
click at [234, 190] on span "(P) Cart Button" at bounding box center [236, 194] width 31 height 8
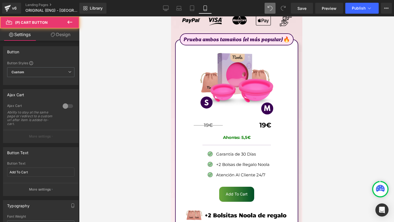
drag, startPoint x: 60, startPoint y: 36, endPoint x: 24, endPoint y: 83, distance: 58.8
click at [60, 36] on link "Design" at bounding box center [61, 34] width 40 height 12
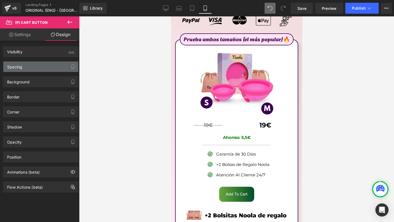
click at [21, 71] on div "Spacing" at bounding box center [40, 67] width 75 height 10
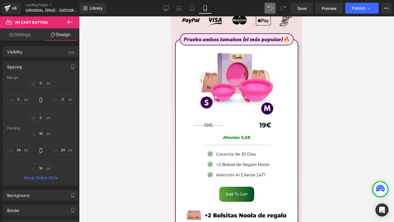
click at [18, 36] on link "Settings" at bounding box center [20, 34] width 40 height 12
type input "100"
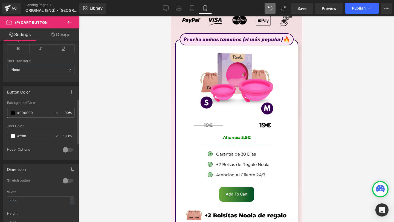
scroll to position [240, 0]
click at [63, 179] on div at bounding box center [67, 179] width 13 height 9
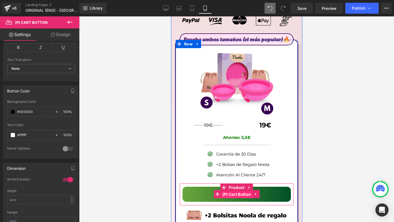
click at [232, 190] on span "(P) Cart Button" at bounding box center [236, 194] width 31 height 8
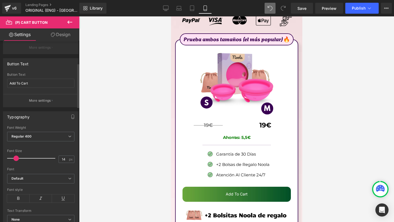
scroll to position [49, 0]
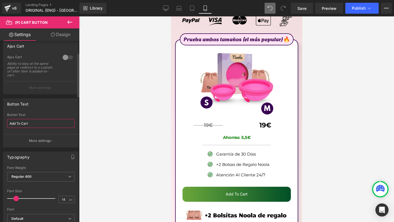
click at [26, 123] on input "Add To Cart" at bounding box center [40, 123] width 67 height 9
paste input "ñadir al carrito"
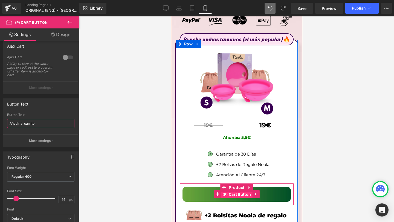
click at [235, 190] on span "(P) Cart Button" at bounding box center [236, 194] width 31 height 8
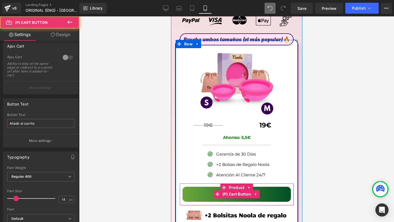
type input "Añadir al carrito"
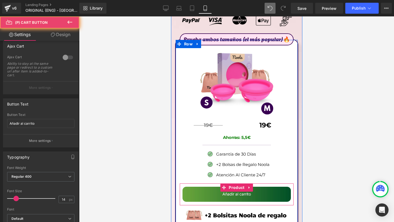
click at [207, 187] on button "Añadir al carrito" at bounding box center [236, 194] width 108 height 15
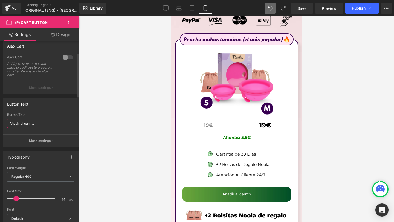
click at [25, 124] on input "Añadir al carrito" at bounding box center [40, 123] width 67 height 9
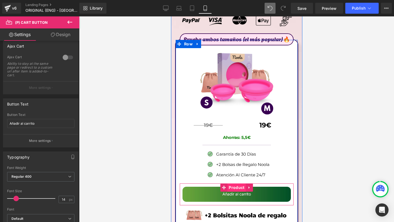
click at [230, 184] on span "Product" at bounding box center [236, 188] width 18 height 8
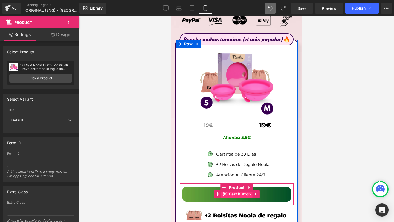
click at [233, 190] on span "(P) Cart Button" at bounding box center [236, 194] width 31 height 8
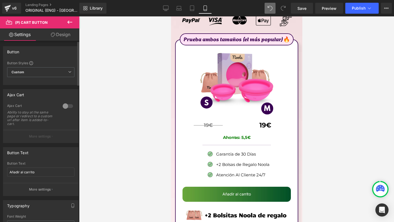
click at [28, 179] on div "Button Text Añadir al carrito" at bounding box center [40, 172] width 67 height 21
click at [28, 171] on input "Añadir al carrito" at bounding box center [40, 172] width 67 height 9
paste input "Lo pruebo sin riesgo algun"
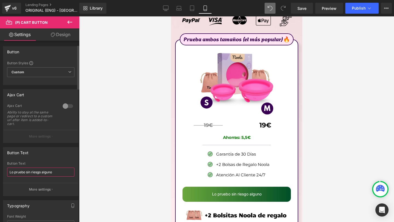
scroll to position [45, 0]
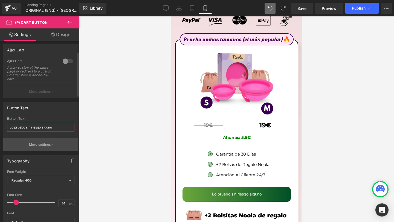
type input "Lo pruebo sin riesgo alguno"
click at [39, 145] on p "More settings" at bounding box center [40, 144] width 22 height 5
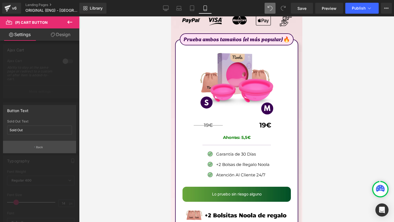
click at [33, 146] on button "Back" at bounding box center [39, 147] width 73 height 12
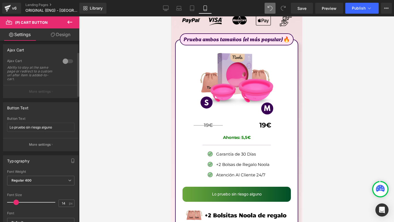
scroll to position [46, 0]
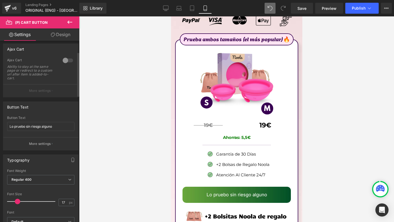
click at [16, 200] on span at bounding box center [17, 201] width 5 height 5
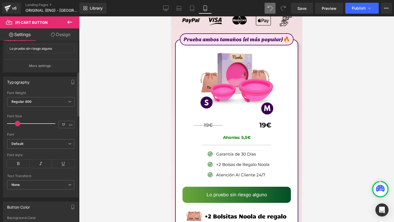
scroll to position [127, 0]
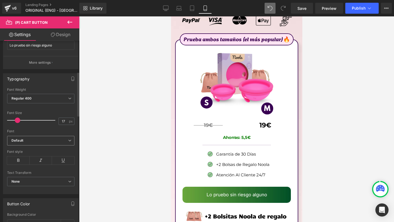
click at [27, 144] on span "Default" at bounding box center [40, 141] width 67 height 10
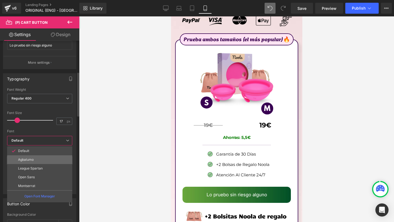
click at [28, 156] on li "Agbalumo" at bounding box center [39, 159] width 65 height 9
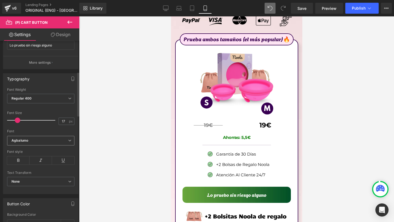
click at [38, 140] on b "Agbalumo" at bounding box center [39, 140] width 57 height 5
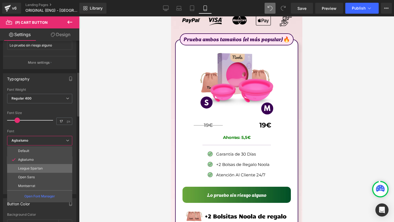
click at [38, 170] on p "League Spartan" at bounding box center [30, 169] width 25 height 4
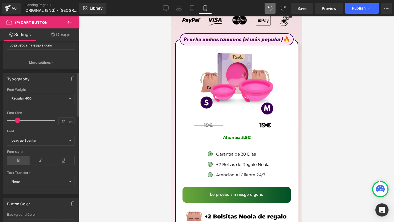
click at [24, 160] on icon at bounding box center [18, 161] width 22 height 8
click at [39, 163] on icon at bounding box center [41, 161] width 22 height 8
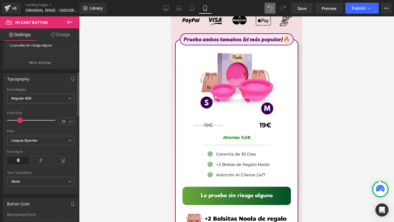
type input "21"
click at [19, 122] on span at bounding box center [19, 120] width 5 height 5
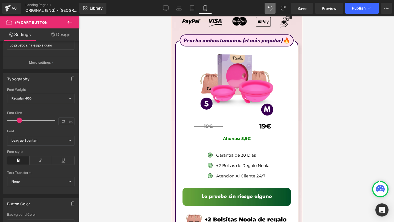
scroll to position [3160, 0]
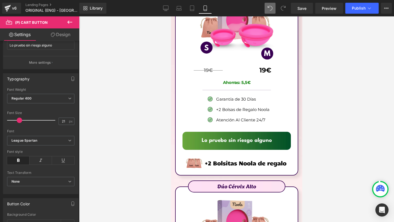
click at [63, 34] on link "Design" at bounding box center [61, 34] width 40 height 12
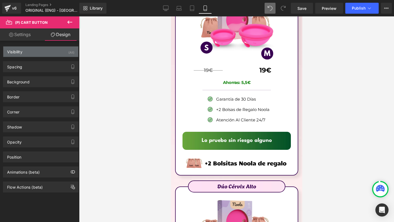
type input "#ffffff"
type input "100"
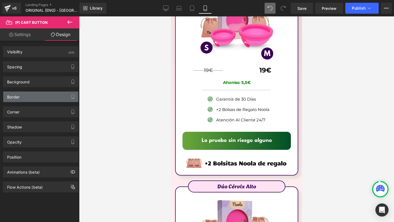
click at [21, 100] on div "Border" at bounding box center [40, 97] width 75 height 10
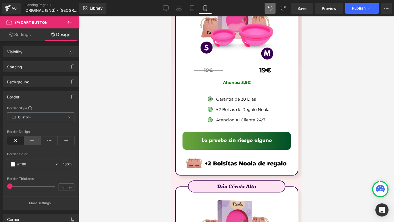
click at [30, 143] on icon at bounding box center [32, 141] width 17 height 8
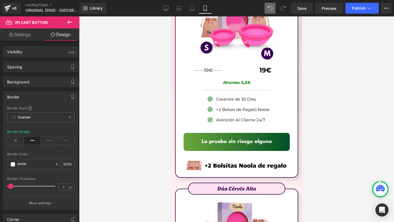
type input "0"
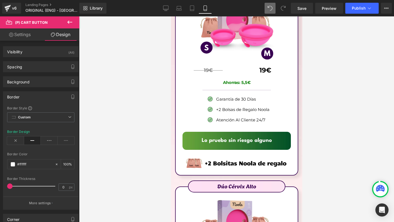
click at [10, 185] on div at bounding box center [32, 186] width 45 height 11
click at [13, 161] on div "#ffffff" at bounding box center [30, 165] width 47 height 10
click at [13, 163] on span at bounding box center [13, 164] width 4 height 4
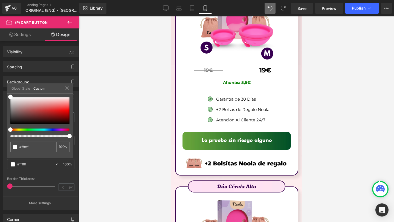
click at [27, 94] on div "#ffffff 100 %" at bounding box center [40, 97] width 66 height 7
click at [27, 90] on link "Global Style" at bounding box center [20, 87] width 19 height 9
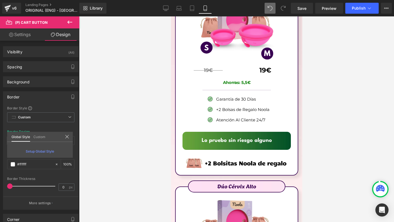
click at [39, 137] on link "Custom" at bounding box center [39, 136] width 12 height 9
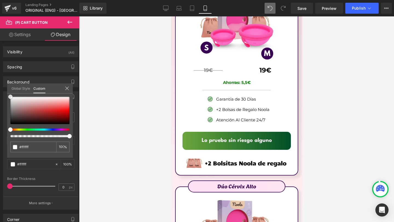
type input "#470000"
type input "#3f0d0d"
type input "#430e0e"
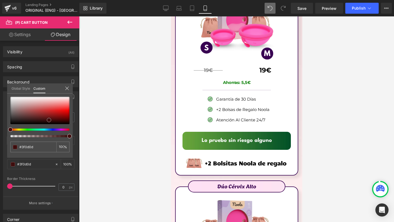
type input "#430e0e"
type input "#5d1313"
type input "#8e1a1a"
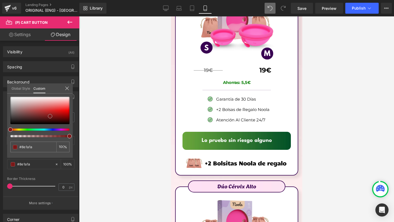
type input "#af1c1c"
type input "#c81c1c"
type input "#dd1c1c"
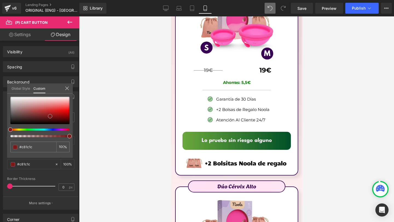
type input "#dd1c1c"
type input "#e21c1c"
type input "#e12323"
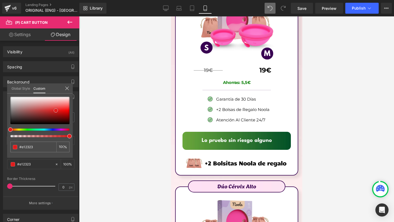
type input "#da3e3e"
type input "#d66060"
type input "#d57575"
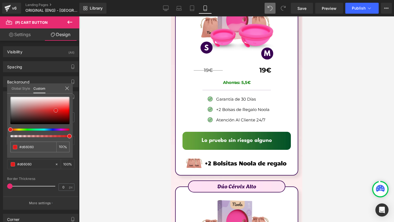
type input "#d57575"
type input "#d78888"
type input "#da9999"
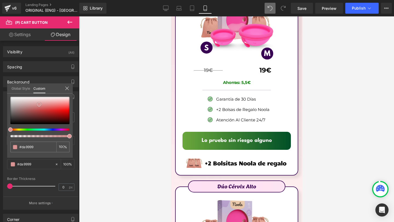
type input "#dca6a6"
drag, startPoint x: 49, startPoint y: 120, endPoint x: 36, endPoint y: 103, distance: 21.1
click at [36, 103] on div at bounding box center [39, 110] width 59 height 27
click at [69, 88] on icon at bounding box center [67, 88] width 4 height 4
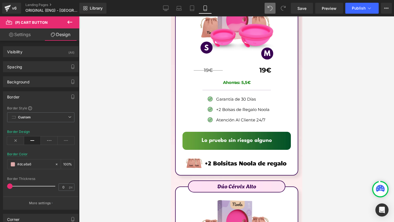
click at [27, 143] on icon at bounding box center [32, 141] width 17 height 8
drag, startPoint x: 14, startPoint y: 186, endPoint x: 27, endPoint y: 187, distance: 13.7
click at [27, 187] on div at bounding box center [32, 186] width 45 height 11
click at [23, 188] on div at bounding box center [32, 186] width 45 height 11
click at [15, 188] on div at bounding box center [32, 186] width 45 height 11
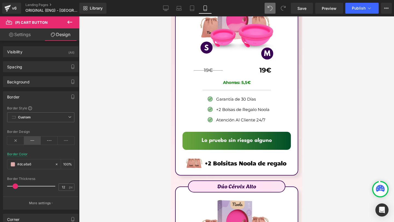
click at [31, 143] on icon at bounding box center [32, 141] width 17 height 8
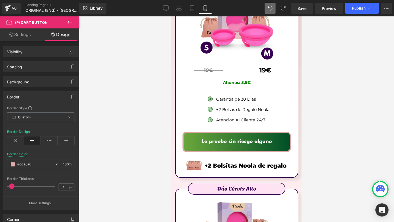
type input "3"
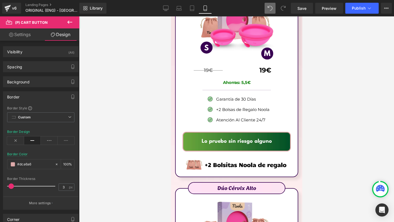
click at [11, 185] on div at bounding box center [32, 186] width 45 height 11
click at [13, 165] on span at bounding box center [13, 164] width 4 height 4
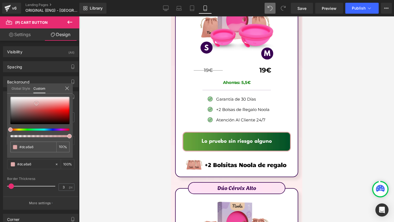
type input "#3e1c1c"
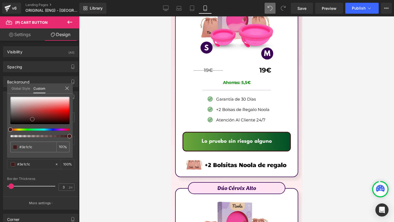
type input "#421e1e"
type input "#411f1f"
type input "#432222"
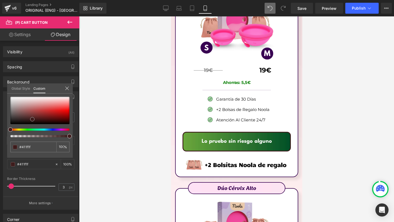
type input "#432222"
type input "#4a2626"
type input "#5a2e2e"
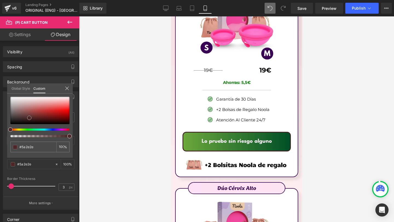
type input "#643434"
type input "#633535"
type input "#603333"
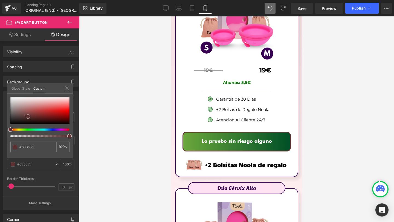
type input "#603333"
type input "#552f2f"
type input "#522d2d"
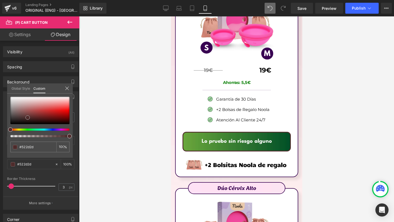
type input "#4b2929"
type input "#472828"
type input "#402525"
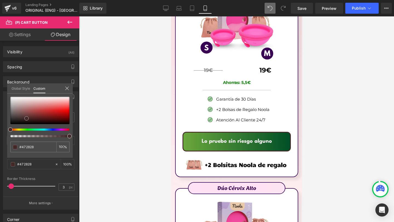
type input "#402525"
drag, startPoint x: 32, startPoint y: 119, endPoint x: 26, endPoint y: 119, distance: 6.3
click at [26, 119] on div at bounding box center [39, 110] width 59 height 27
type input "#3e2540"
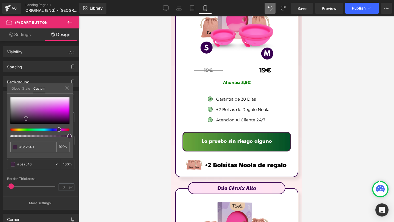
type input "#3d2540"
type input "#3a2540"
type input "#392540"
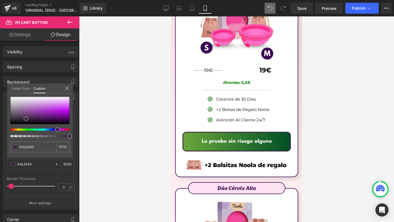
type input "#392540"
click at [55, 129] on div at bounding box center [37, 130] width 59 height 2
type input "#5a0e76"
type input "#5a0f75"
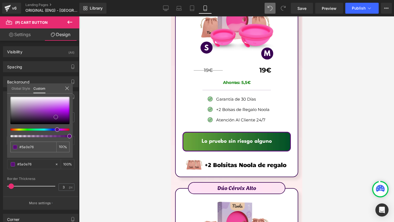
type input "#5a0f75"
type input "#520e6b"
type input "#0d0311"
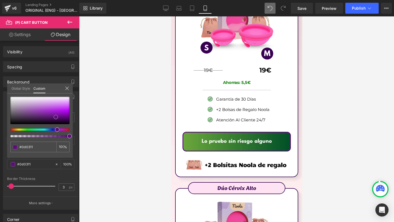
type input "#000000"
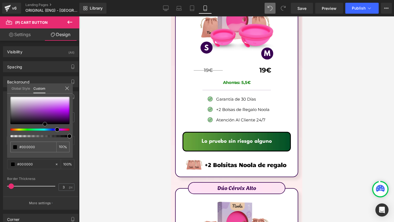
type input "#030103"
type input "#070207"
type input "#070307"
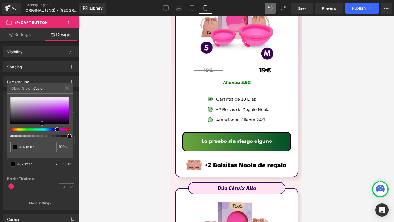
type input "#070307"
type input "#060306"
type input "#0a050a"
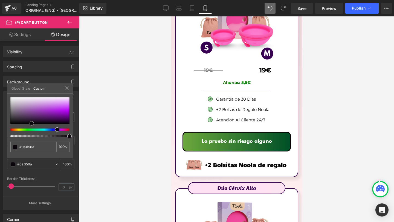
type input "#0a040a"
type input "#110811"
type input "#150915"
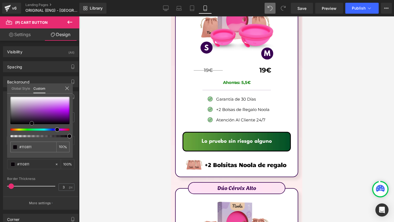
type input "#150915"
type input "#180b18"
type input "#1b0c1b"
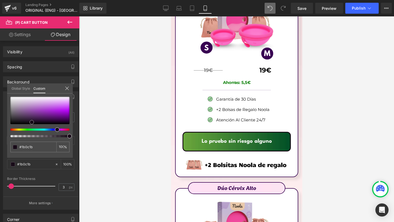
type input "#1e0e1e"
type input "#1f0e1f"
type input "#221022"
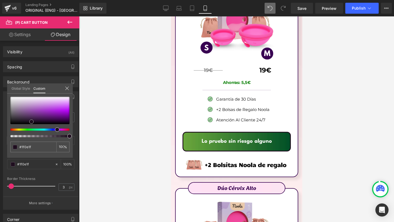
type input "#221022"
type input "#251225"
type input "#281528"
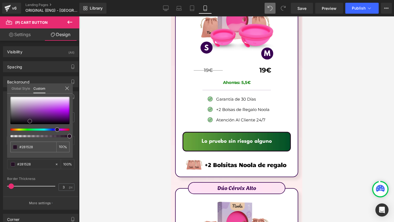
type input "#2a172a"
type input "#291829"
type input "#2c1b2c"
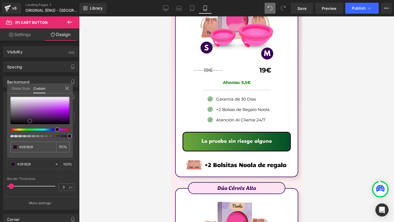
type input "#2c1b2c"
type input "#2b1b2b"
type input "#2f1d2f"
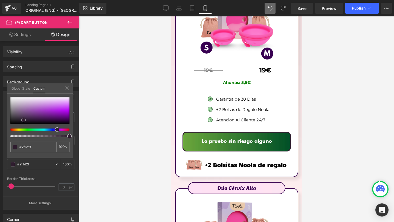
type input "#2e1e2e"
type input "#2d1e2d"
type input "#302130"
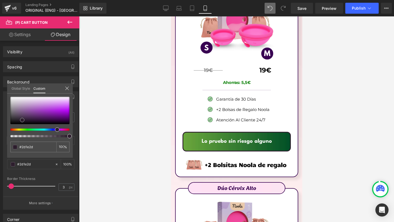
type input "#302130"
type input "#332333"
type input "#362536"
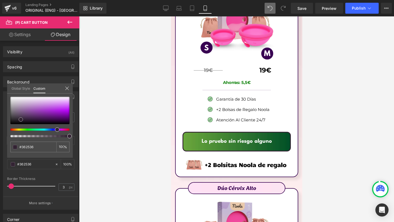
type input "#352635"
type input "#382838"
type input "#3b2a3b"
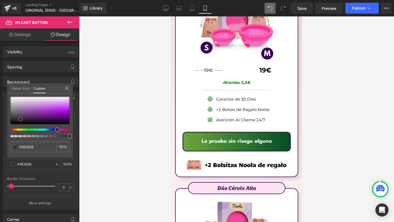
type input "#3b2a3b"
type input "#3e2c3e"
type input "#412e41"
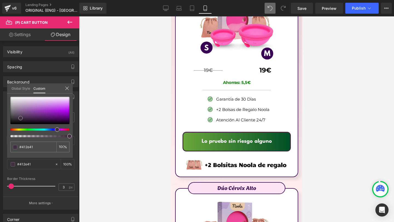
type input "#443044"
drag, startPoint x: 56, startPoint y: 117, endPoint x: 21, endPoint y: 118, distance: 35.3
click at [21, 118] on div at bounding box center [39, 110] width 59 height 27
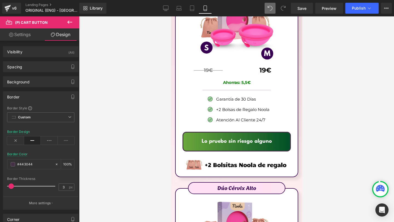
drag, startPoint x: 11, startPoint y: 186, endPoint x: 7, endPoint y: 186, distance: 3.7
type input "2"
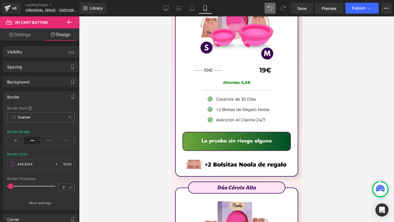
click at [11, 186] on span at bounding box center [10, 186] width 5 height 5
click at [41, 104] on div "Border Border Style Custom Custom Setup Global Style Custom Setup Global Style …" at bounding box center [41, 150] width 76 height 119
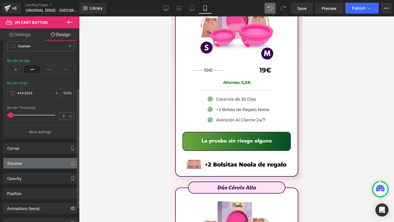
click at [37, 165] on div "Shadow" at bounding box center [40, 163] width 75 height 10
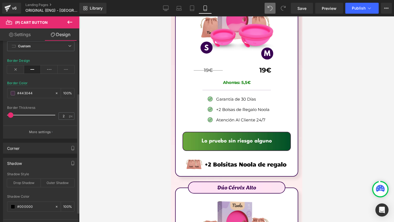
scroll to position [85, 0]
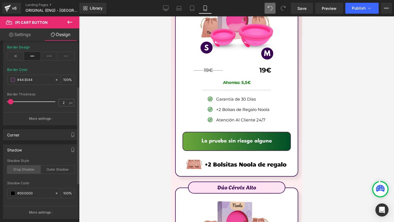
click at [24, 167] on div "Drop Shadow" at bounding box center [24, 170] width 34 height 8
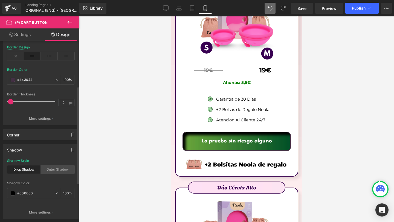
click at [57, 167] on div "Outer Shadow" at bounding box center [58, 170] width 34 height 8
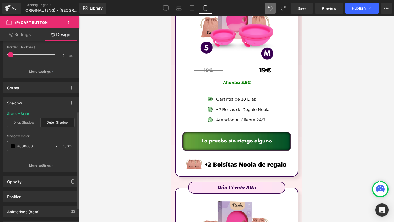
scroll to position [133, 0]
click at [12, 144] on span at bounding box center [13, 145] width 4 height 4
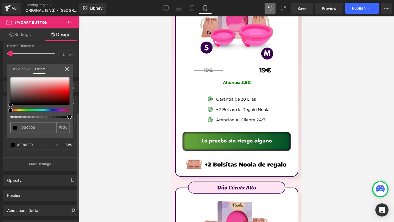
type input "#583636"
type input "#593434"
type input "#622c2c"
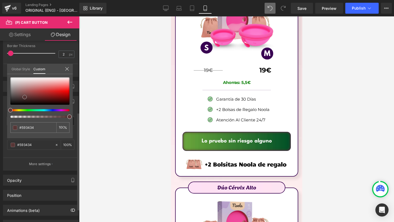
type input "#622c2c"
type input "#772b2b"
type input "#852c2c"
drag, startPoint x: 25, startPoint y: 97, endPoint x: 10, endPoint y: 110, distance: 19.6
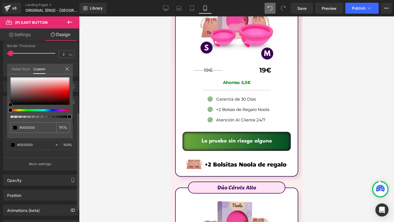
click at [10, 110] on div at bounding box center [39, 97] width 59 height 41
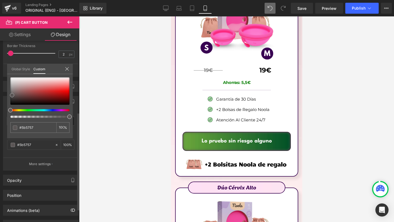
drag, startPoint x: 18, startPoint y: 96, endPoint x: 12, endPoint y: 95, distance: 6.3
click at [12, 95] on div at bounding box center [39, 90] width 59 height 27
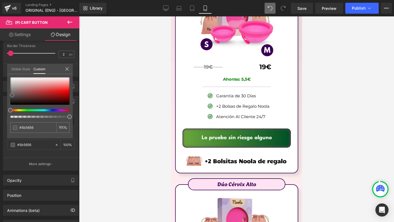
scroll to position [3157, 0]
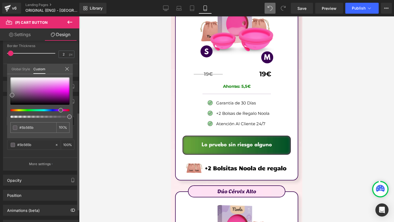
drag, startPoint x: 15, startPoint y: 111, endPoint x: 57, endPoint y: 110, distance: 42.2
click at [57, 110] on div at bounding box center [37, 110] width 59 height 2
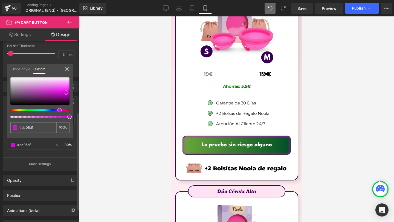
drag, startPoint x: 57, startPoint y: 99, endPoint x: 66, endPoint y: 93, distance: 10.4
click at [66, 93] on div at bounding box center [39, 90] width 59 height 27
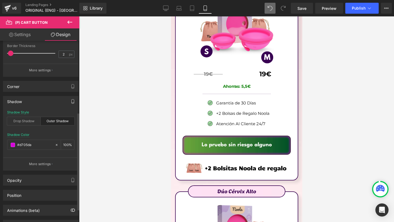
scroll to position [96, 0]
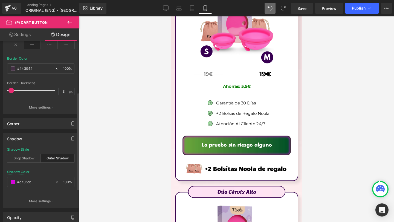
click at [10, 90] on span at bounding box center [10, 90] width 5 height 5
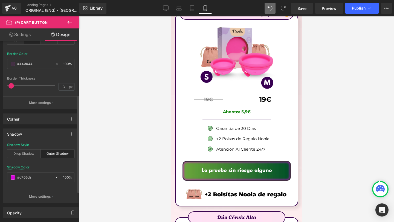
scroll to position [87, 0]
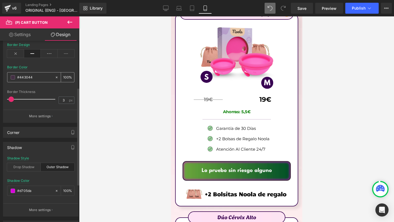
click at [13, 79] on span at bounding box center [13, 77] width 4 height 4
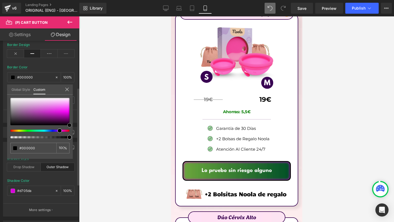
drag, startPoint x: 51, startPoint y: 118, endPoint x: 73, endPoint y: 128, distance: 24.0
click at [73, 123] on div "Border Border Style Custom Custom Setup Global Style Custom Setup Global Style …" at bounding box center [41, 61] width 82 height 123
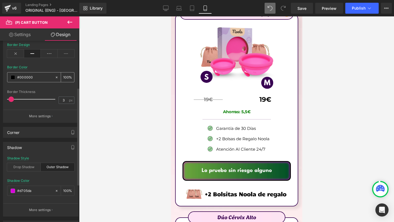
click at [11, 80] on div "#000000" at bounding box center [30, 78] width 47 height 10
click at [15, 78] on span at bounding box center [13, 77] width 4 height 4
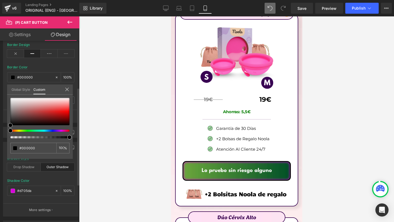
click at [56, 130] on div at bounding box center [39, 118] width 59 height 41
click at [56, 130] on div at bounding box center [37, 131] width 59 height 2
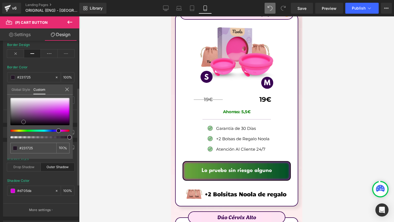
drag, startPoint x: 59, startPoint y: 117, endPoint x: 24, endPoint y: 122, distance: 35.6
click at [24, 122] on div at bounding box center [39, 111] width 59 height 27
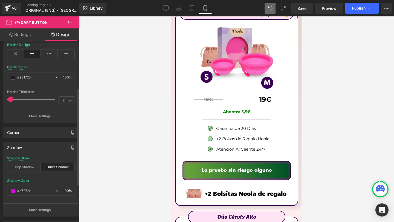
click at [11, 100] on span at bounding box center [10, 99] width 5 height 5
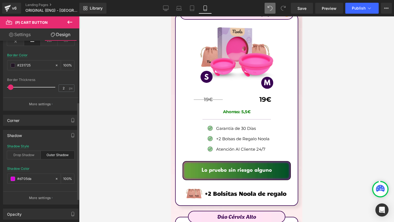
scroll to position [157, 0]
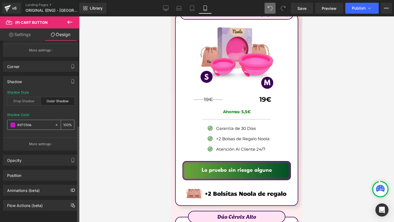
click at [14, 123] on span at bounding box center [13, 125] width 4 height 4
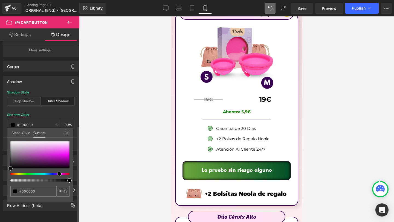
drag, startPoint x: 27, startPoint y: 157, endPoint x: 6, endPoint y: 172, distance: 25.7
click at [6, 151] on div "Shadow outer Shadow Style Drop Shadow Outer Shadow rgba(0, 0, 0, 1) Shadow Colo…" at bounding box center [41, 111] width 82 height 79
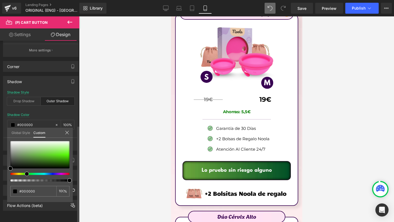
click at [25, 174] on div at bounding box center [37, 174] width 59 height 2
click at [26, 170] on div at bounding box center [39, 161] width 59 height 41
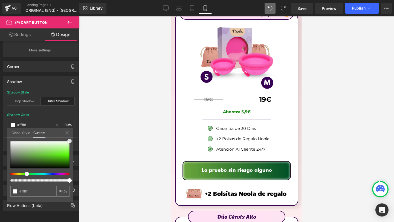
drag, startPoint x: 36, startPoint y: 158, endPoint x: 83, endPoint y: 141, distance: 50.0
click at [83, 141] on div "(P) Cart Button You are previewing how the will restyle your page. You can not …" at bounding box center [197, 116] width 394 height 232
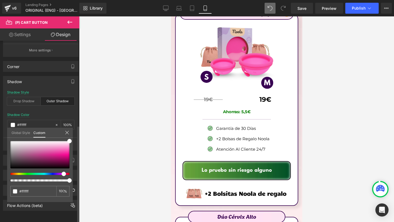
drag, startPoint x: 27, startPoint y: 174, endPoint x: 61, endPoint y: 175, distance: 34.8
click at [62, 175] on span at bounding box center [64, 174] width 4 height 4
click at [64, 161] on div at bounding box center [39, 154] width 59 height 27
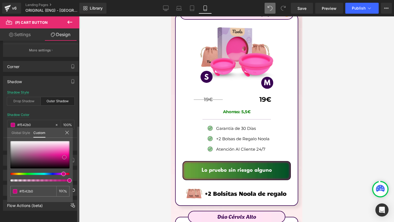
drag, startPoint x: 64, startPoint y: 158, endPoint x: 64, endPoint y: 152, distance: 5.7
click at [64, 152] on div at bounding box center [39, 154] width 59 height 27
drag, startPoint x: 67, startPoint y: 157, endPoint x: 69, endPoint y: 154, distance: 3.9
click at [69, 154] on div at bounding box center [39, 154] width 59 height 27
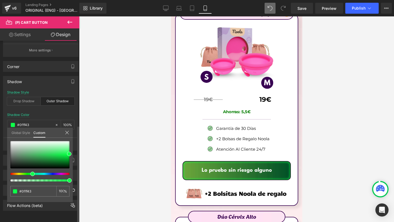
drag, startPoint x: 63, startPoint y: 174, endPoint x: 30, endPoint y: 174, distance: 33.1
click at [30, 174] on span at bounding box center [32, 174] width 4 height 4
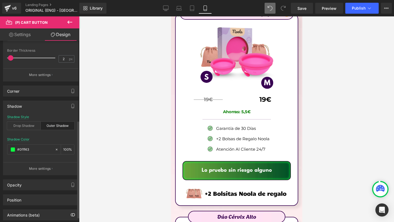
scroll to position [122, 0]
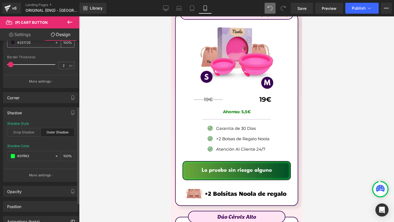
click at [12, 43] on span at bounding box center [13, 43] width 4 height 4
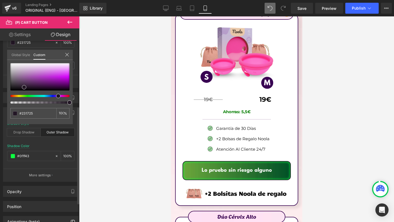
click at [34, 96] on div at bounding box center [39, 83] width 59 height 41
click at [34, 96] on div at bounding box center [37, 96] width 59 height 2
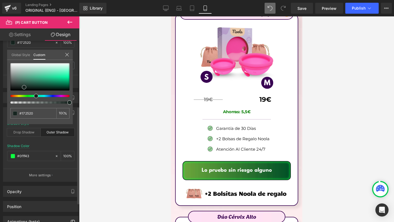
click at [38, 94] on div at bounding box center [39, 83] width 59 height 41
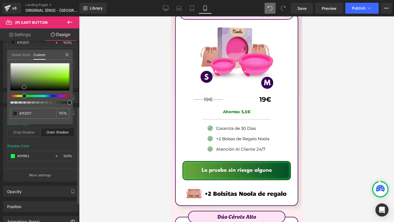
drag, startPoint x: 35, startPoint y: 95, endPoint x: 21, endPoint y: 96, distance: 13.8
click at [21, 96] on div at bounding box center [37, 96] width 59 height 2
drag, startPoint x: 40, startPoint y: 83, endPoint x: 73, endPoint y: 92, distance: 34.4
click at [73, 88] on div "Border Border Style Custom Custom Setup Global Style Custom Setup Global Style …" at bounding box center [41, 27] width 82 height 123
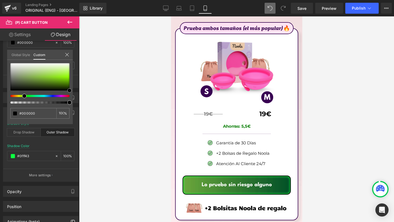
scroll to position [3120, 0]
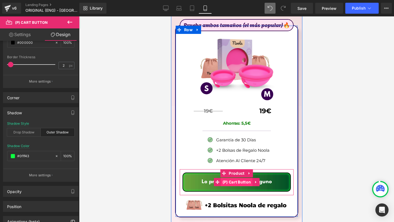
click at [226, 178] on span "(P) Cart Button" at bounding box center [236, 182] width 31 height 8
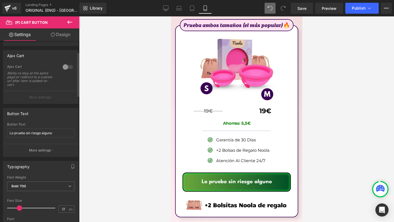
scroll to position [46, 0]
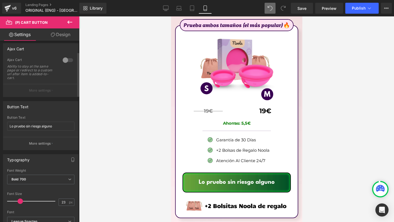
click at [21, 200] on span at bounding box center [20, 201] width 5 height 5
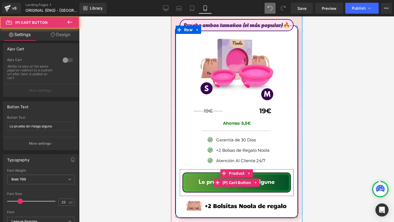
click at [229, 173] on button "Lo pruebo sin riesgo alguno" at bounding box center [236, 183] width 108 height 20
click at [198, 173] on button "Lo pruebo sin riesgo alguno" at bounding box center [236, 183] width 108 height 20
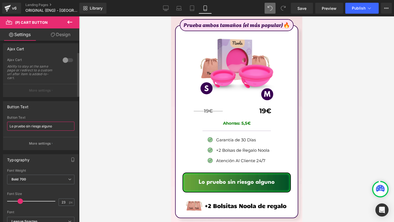
click at [46, 128] on input "Lo pruebo sin riesgo alguno" at bounding box center [40, 126] width 67 height 9
click at [112, 133] on div at bounding box center [236, 119] width 315 height 206
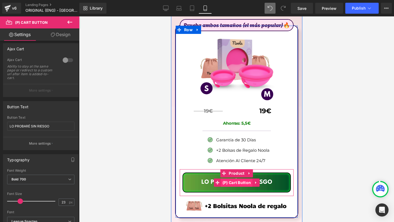
click at [233, 179] on span "(P) Cart Button" at bounding box center [236, 183] width 31 height 8
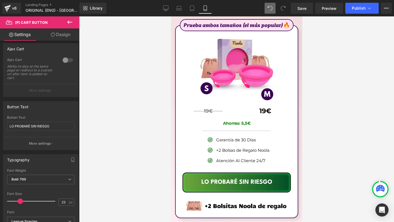
click at [67, 34] on link "Design" at bounding box center [61, 34] width 40 height 12
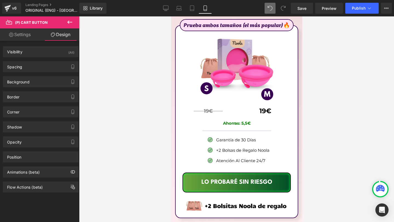
click at [0, 73] on div "Background Color & Image color #000000 Color #000000 100 % [URL][DOMAIN_NAME] I…" at bounding box center [41, 79] width 82 height 15
click at [12, 72] on div "Background Color & Image color #000000 Color #000000 100 % [URL][DOMAIN_NAME] I…" at bounding box center [41, 79] width 82 height 15
click at [21, 70] on div "Spacing" at bounding box center [40, 67] width 75 height 10
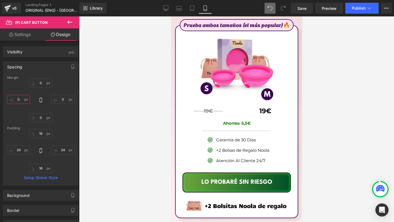
click at [19, 99] on input "0" at bounding box center [18, 99] width 23 height 9
click at [57, 96] on input "0" at bounding box center [62, 99] width 23 height 9
click at [42, 83] on input "0" at bounding box center [40, 83] width 23 height 9
drag, startPoint x: 39, startPoint y: 84, endPoint x: 40, endPoint y: 90, distance: 6.3
click at [39, 84] on input "0" at bounding box center [40, 83] width 23 height 9
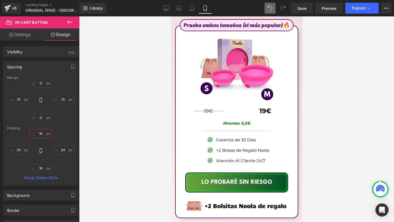
click at [40, 134] on input "16" at bounding box center [40, 133] width 23 height 9
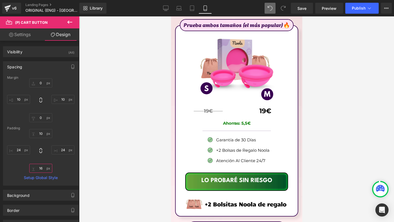
click at [42, 166] on input "16" at bounding box center [40, 168] width 23 height 9
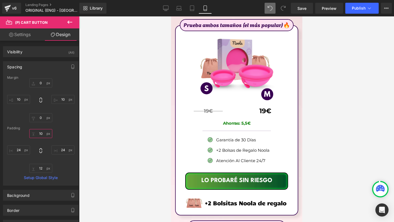
click at [44, 132] on input "10" at bounding box center [40, 133] width 23 height 9
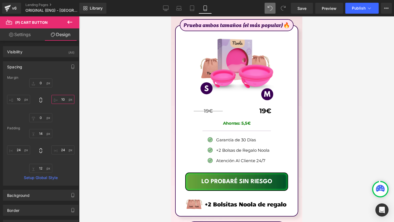
click at [62, 101] on input "10" at bounding box center [62, 99] width 23 height 9
click at [22, 102] on input "10" at bounding box center [18, 99] width 23 height 9
click at [43, 135] on input "14" at bounding box center [40, 133] width 23 height 9
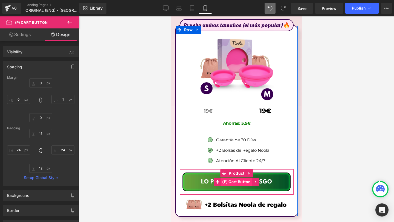
click at [231, 178] on span "(P) Cart Button" at bounding box center [236, 182] width 31 height 8
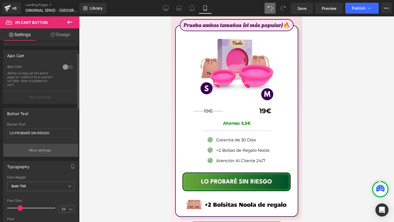
scroll to position [39, 0]
click at [33, 148] on p "More settings" at bounding box center [40, 150] width 22 height 5
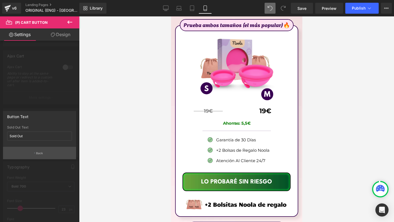
click at [31, 154] on button "Back" at bounding box center [39, 153] width 73 height 12
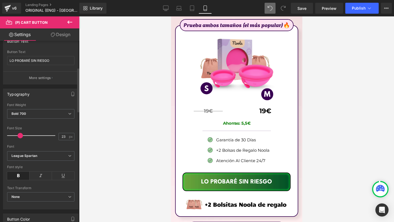
scroll to position [114, 0]
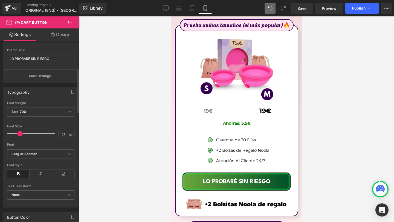
click at [20, 133] on span at bounding box center [19, 133] width 5 height 5
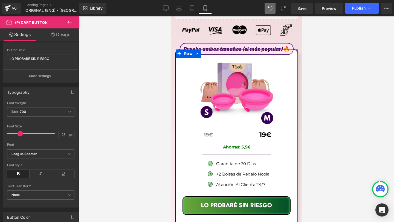
scroll to position [3097, 0]
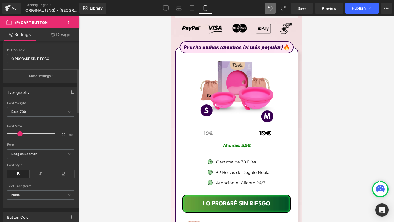
click at [20, 134] on span at bounding box center [19, 133] width 5 height 5
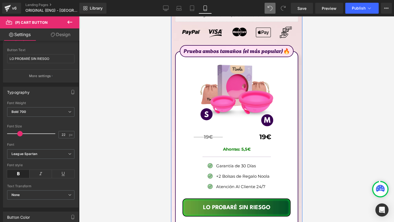
scroll to position [3096, 0]
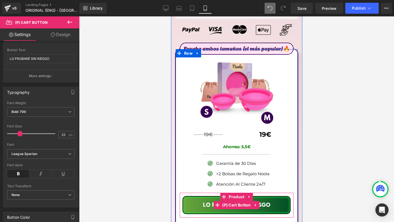
click at [203, 203] on span "LO PROBARÉ SIN RIESGO" at bounding box center [236, 205] width 67 height 5
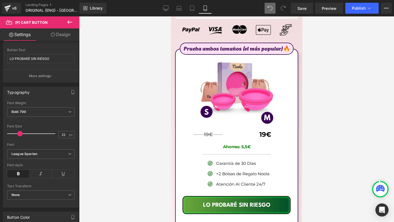
click at [62, 35] on link "Design" at bounding box center [61, 34] width 40 height 12
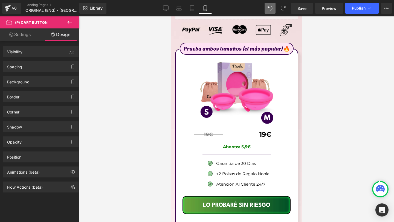
click at [30, 34] on link "Settings" at bounding box center [20, 34] width 40 height 12
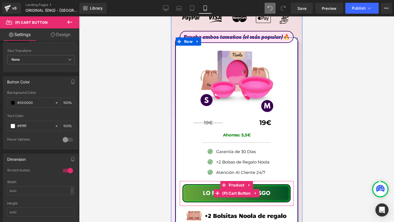
scroll to position [3109, 0]
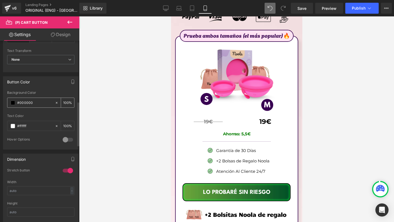
click at [12, 103] on span at bounding box center [13, 103] width 4 height 4
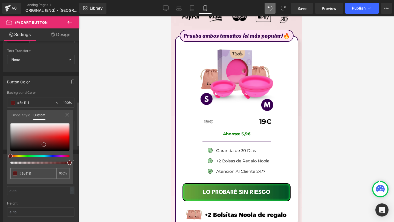
drag, startPoint x: 45, startPoint y: 146, endPoint x: 41, endPoint y: 146, distance: 4.1
click at [41, 146] on div at bounding box center [39, 136] width 59 height 27
drag, startPoint x: 41, startPoint y: 143, endPoint x: 15, endPoint y: 155, distance: 28.8
click at [15, 155] on div at bounding box center [39, 143] width 59 height 41
click at [69, 114] on div "Global Style Custom" at bounding box center [40, 115] width 66 height 10
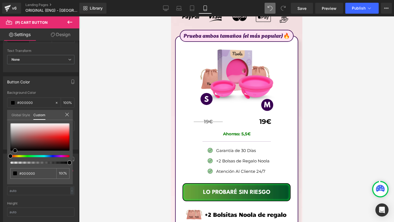
click at [67, 33] on link "Design" at bounding box center [61, 34] width 40 height 12
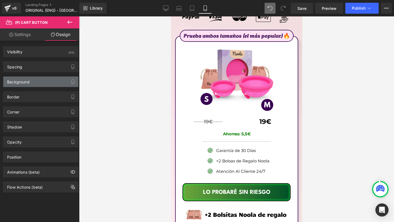
click at [36, 80] on div "Background" at bounding box center [40, 82] width 75 height 10
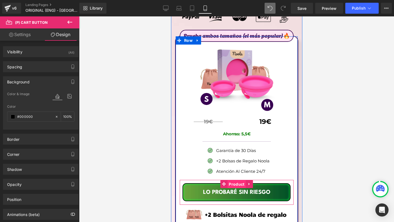
click at [233, 180] on span "Product" at bounding box center [236, 184] width 18 height 8
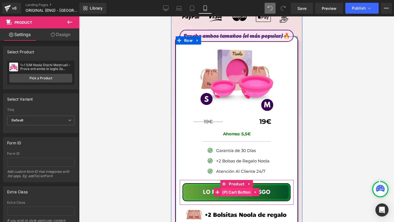
click at [232, 188] on span "(P) Cart Button" at bounding box center [236, 192] width 31 height 8
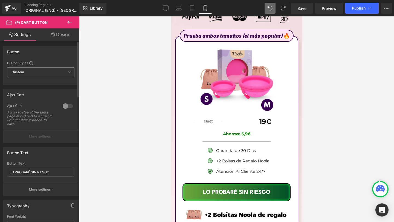
click at [27, 76] on span "Custom Setup Global Style" at bounding box center [40, 72] width 67 height 10
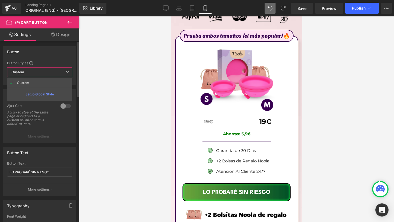
click at [39, 73] on span "Custom Setup Global Style" at bounding box center [39, 72] width 65 height 10
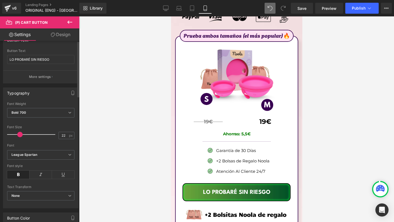
scroll to position [0, 0]
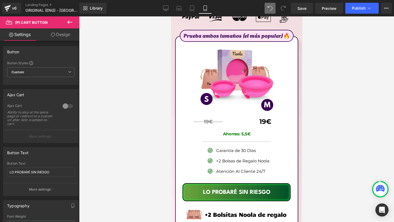
click at [65, 35] on link "Design" at bounding box center [61, 34] width 40 height 12
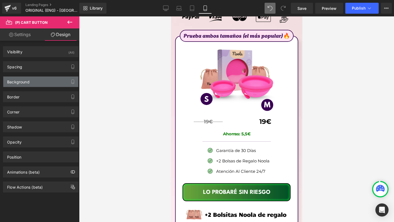
click at [34, 84] on div "Background" at bounding box center [40, 82] width 75 height 10
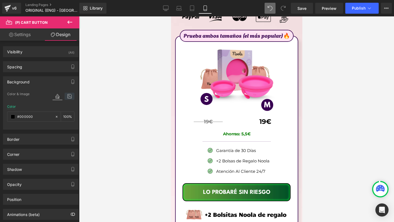
click at [66, 97] on icon at bounding box center [70, 96] width 10 height 7
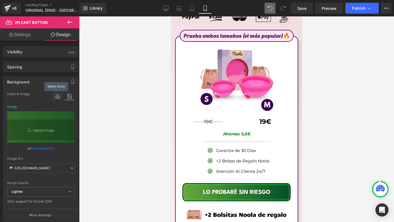
click at [53, 97] on icon at bounding box center [58, 96] width 10 height 7
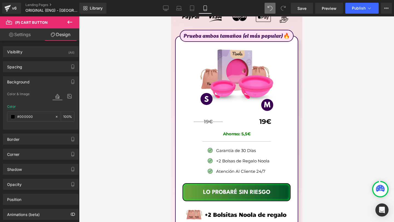
click at [133, 116] on div at bounding box center [236, 119] width 315 height 206
click at [165, 110] on div at bounding box center [236, 119] width 315 height 206
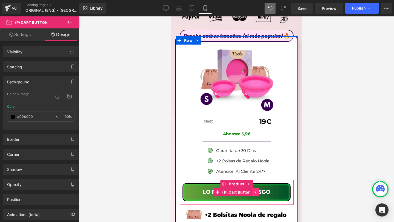
click at [257, 188] on link at bounding box center [255, 192] width 7 height 8
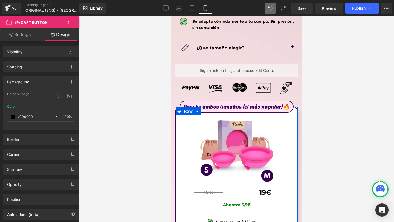
scroll to position [3023, 0]
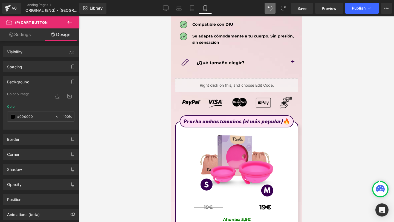
click at [337, 124] on div at bounding box center [236, 119] width 315 height 206
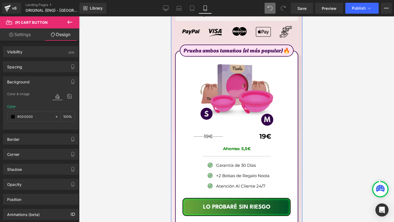
scroll to position [3100, 0]
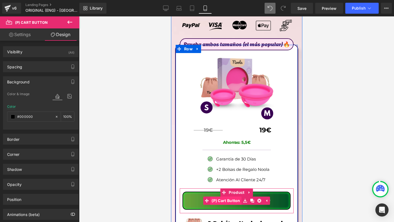
click at [224, 197] on span "(P) Cart Button" at bounding box center [225, 201] width 31 height 8
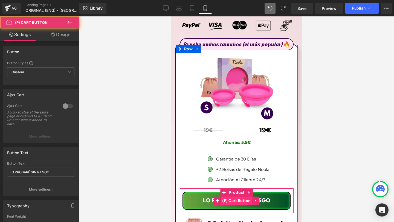
click at [233, 197] on span "(P) Cart Button" at bounding box center [236, 201] width 31 height 8
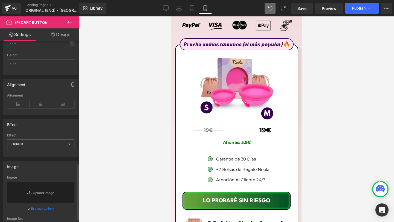
scroll to position [397, 0]
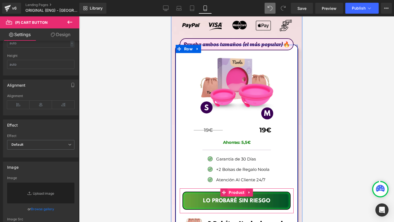
click at [235, 189] on span "Product" at bounding box center [236, 193] width 18 height 8
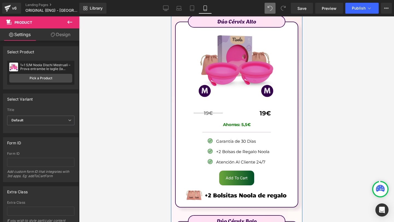
scroll to position [3352, 0]
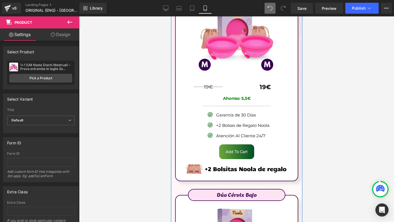
click at [231, 158] on div "Dúo Cérvix Alto Text Block Image 19€ Text Block Separator 19€ Text Block Row Ah…" at bounding box center [236, 88] width 123 height 186
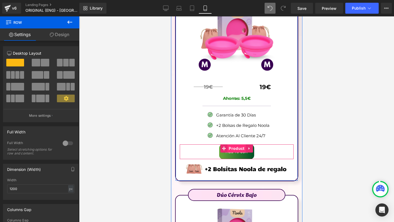
click at [234, 145] on span "Product" at bounding box center [236, 149] width 18 height 8
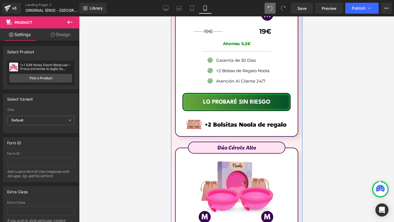
scroll to position [3198, 0]
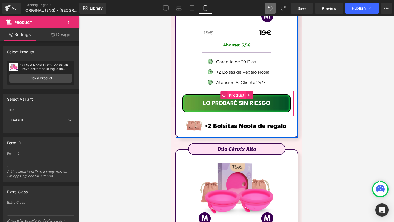
click at [233, 91] on span "Product" at bounding box center [236, 95] width 18 height 8
click at [255, 99] on link at bounding box center [255, 103] width 7 height 8
click at [251, 102] on icon at bounding box center [252, 104] width 4 height 4
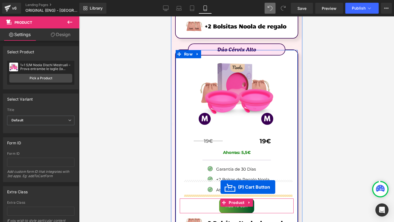
scroll to position [3312, 0]
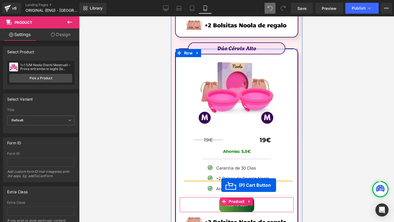
drag, startPoint x: 216, startPoint y: 105, endPoint x: 221, endPoint y: 186, distance: 81.2
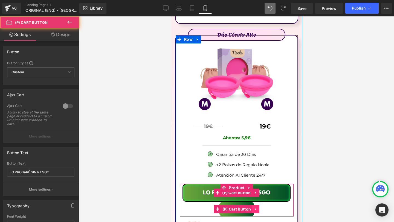
click at [255, 207] on icon at bounding box center [256, 209] width 4 height 4
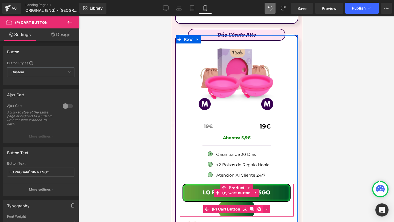
click at [257, 207] on icon at bounding box center [259, 209] width 4 height 4
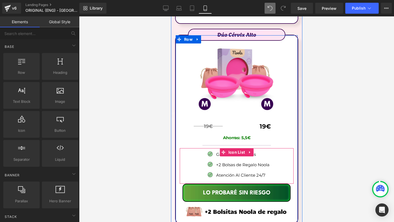
scroll to position [3327, 0]
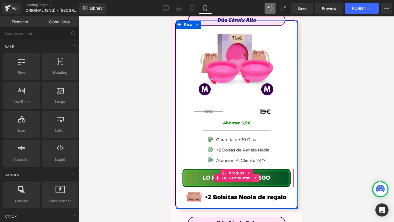
click at [254, 176] on icon at bounding box center [256, 178] width 4 height 4
click at [253, 176] on icon at bounding box center [252, 178] width 4 height 4
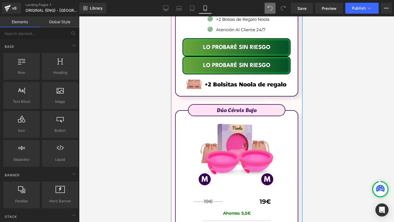
scroll to position [3458, 0]
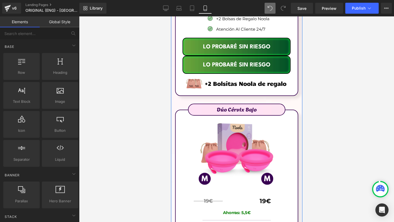
click at [229, 56] on div "LO PROBARÉ SIN RIESGO (P) Cart Button" at bounding box center [236, 65] width 108 height 18
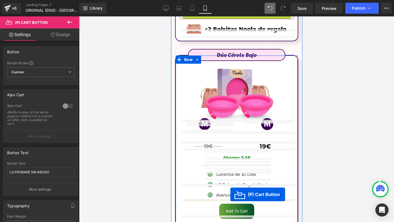
scroll to position [3511, 0]
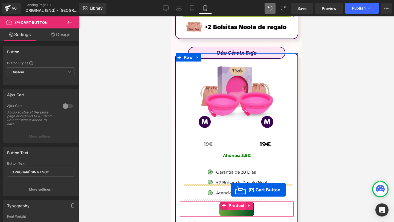
drag, startPoint x: 219, startPoint y: 47, endPoint x: 231, endPoint y: 190, distance: 143.9
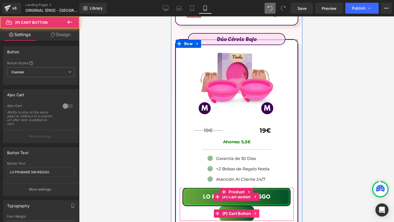
click at [257, 212] on icon at bounding box center [256, 214] width 4 height 4
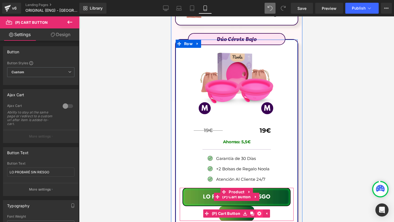
click at [256, 210] on link at bounding box center [259, 214] width 7 height 8
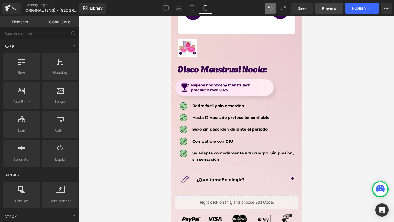
scroll to position [2903, 0]
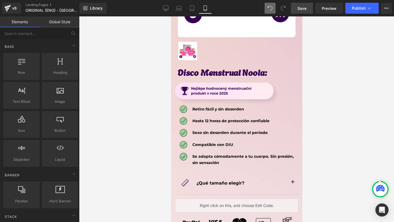
click at [300, 8] on span "Save" at bounding box center [302, 8] width 9 height 6
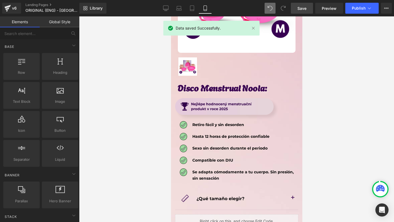
scroll to position [2888, 0]
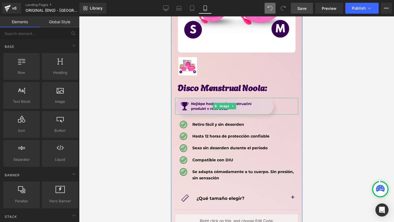
click at [189, 98] on img at bounding box center [224, 106] width 99 height 17
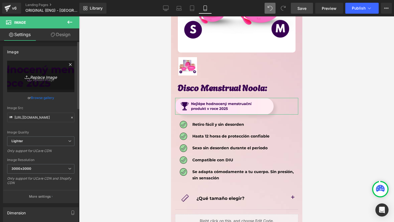
click at [38, 81] on link "Replace Image" at bounding box center [40, 76] width 67 height 31
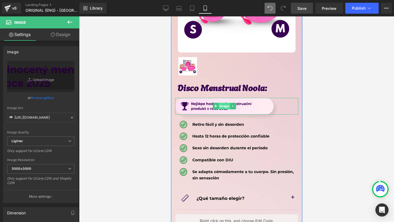
click at [221, 103] on span "Image" at bounding box center [224, 106] width 12 height 7
click at [215, 103] on span at bounding box center [216, 106] width 6 height 7
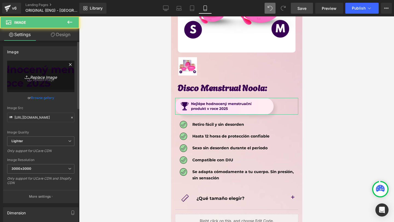
click at [50, 77] on icon "Replace Image" at bounding box center [41, 76] width 44 height 7
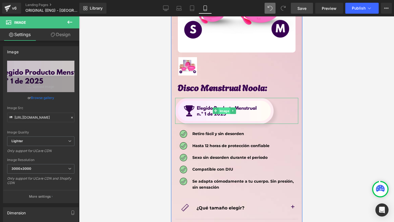
click at [224, 108] on span "Image" at bounding box center [224, 111] width 12 height 7
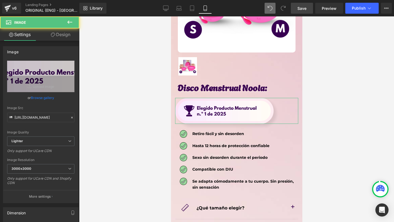
click at [71, 37] on link "Design" at bounding box center [61, 34] width 40 height 12
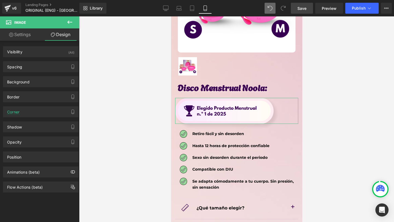
click at [13, 102] on div "Border Border Style Custom Custom Setup Global Style Custom Setup Global Style …" at bounding box center [41, 96] width 76 height 11
click at [17, 100] on div "Border" at bounding box center [40, 97] width 75 height 10
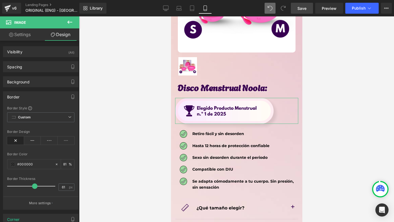
drag, startPoint x: 18, startPoint y: 183, endPoint x: 36, endPoint y: 183, distance: 18.3
click at [36, 183] on div at bounding box center [32, 186] width 45 height 11
drag, startPoint x: 17, startPoint y: 187, endPoint x: 0, endPoint y: 187, distance: 17.0
click at [0, 187] on div "Border Border Style Custom Custom Setup Global Style Custom Setup Global Style …" at bounding box center [41, 148] width 82 height 123
click at [25, 197] on button "More settings" at bounding box center [40, 203] width 75 height 13
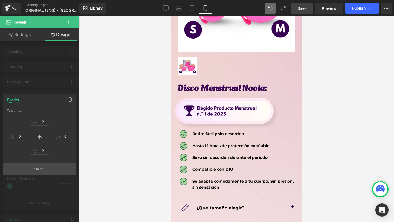
click at [28, 174] on button "Back" at bounding box center [39, 169] width 73 height 12
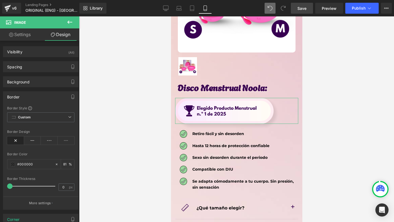
scroll to position [25, 0]
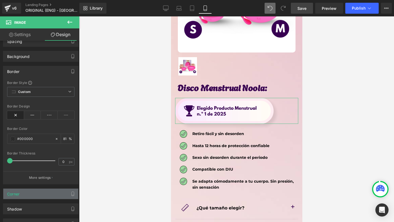
click at [30, 196] on div "Corner" at bounding box center [40, 194] width 75 height 10
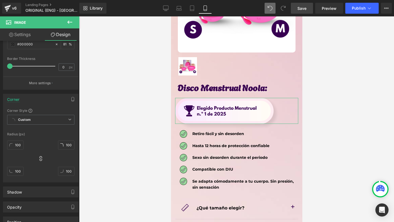
scroll to position [167, 0]
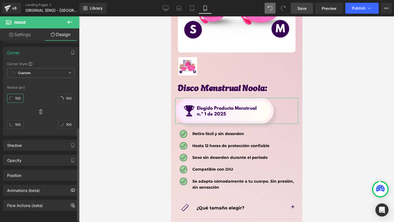
click at [19, 97] on input "100" at bounding box center [15, 98] width 16 height 9
drag, startPoint x: 19, startPoint y: 98, endPoint x: 21, endPoint y: 142, distance: 43.6
click at [21, 142] on div "Visibility (All) 0|0|0|0 1 Show on Desktop 1 Show on Laptop 1 Show on Tablet 1 …" at bounding box center [41, 42] width 82 height 337
click at [20, 103] on div "20" at bounding box center [15, 101] width 16 height 18
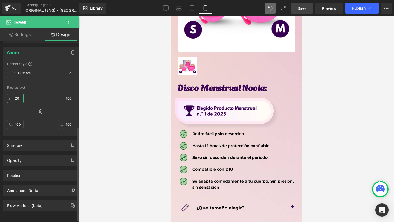
click at [18, 97] on input "20" at bounding box center [15, 98] width 16 height 9
click at [17, 96] on input "40" at bounding box center [15, 98] width 16 height 9
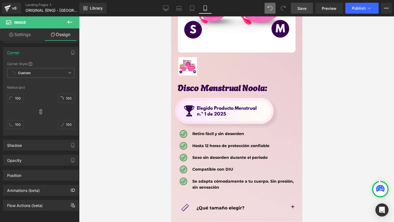
click at [116, 102] on div at bounding box center [236, 119] width 315 height 206
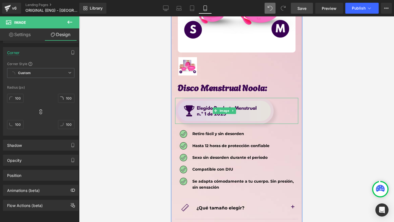
click at [218, 102] on img at bounding box center [224, 111] width 99 height 26
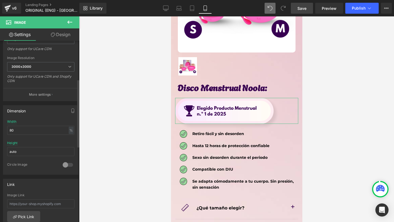
scroll to position [102, 0]
click at [38, 126] on input "80" at bounding box center [40, 130] width 67 height 9
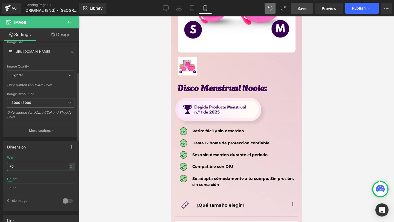
scroll to position [0, 0]
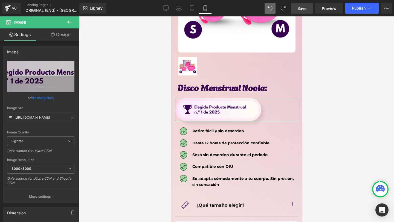
click at [59, 36] on link "Design" at bounding box center [61, 34] width 40 height 12
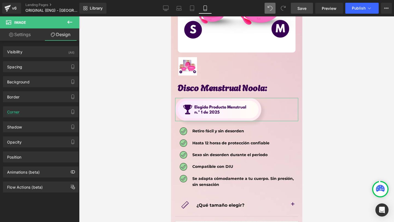
click at [31, 76] on div "Background Color & Image color transparent Color transparent 0 % [URL][DOMAIN_N…" at bounding box center [41, 79] width 82 height 15
click at [31, 79] on div "Background" at bounding box center [40, 82] width 75 height 10
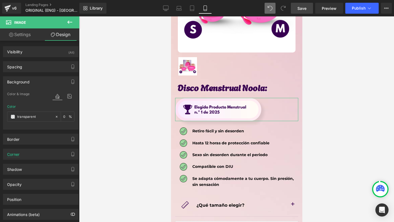
click at [72, 90] on div at bounding box center [64, 96] width 22 height 15
click at [70, 92] on div at bounding box center [64, 96] width 22 height 15
click at [70, 94] on icon at bounding box center [70, 96] width 10 height 7
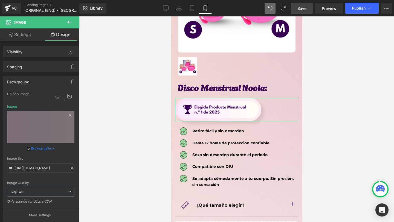
click at [67, 116] on icon at bounding box center [70, 115] width 7 height 7
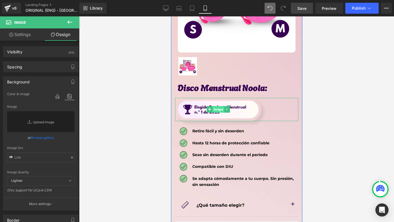
click at [215, 106] on span "Image" at bounding box center [218, 109] width 12 height 7
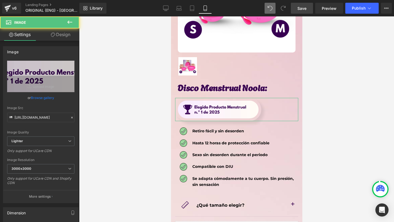
click at [65, 32] on link "Design" at bounding box center [61, 34] width 40 height 12
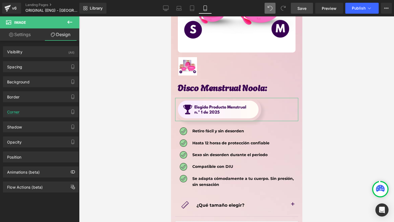
click at [24, 59] on div "Spacing [GEOGRAPHIC_DATA] 0px 0 0px 0 0px 0 0px 0 [GEOGRAPHIC_DATA] 10px 10 10p…" at bounding box center [41, 64] width 82 height 15
click at [24, 64] on div "Spacing" at bounding box center [40, 67] width 75 height 10
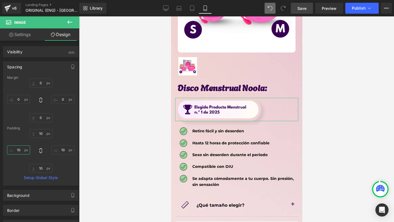
click at [24, 151] on input "10" at bounding box center [18, 150] width 23 height 9
click at [62, 148] on input "10" at bounding box center [62, 150] width 23 height 9
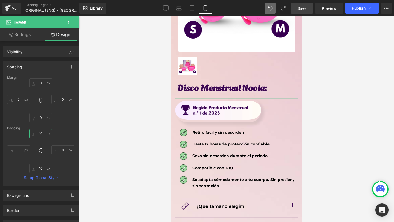
click at [45, 131] on input "10" at bounding box center [40, 133] width 23 height 9
click at [44, 130] on input "10" at bounding box center [40, 133] width 23 height 9
click at [43, 136] on input "10" at bounding box center [40, 133] width 23 height 9
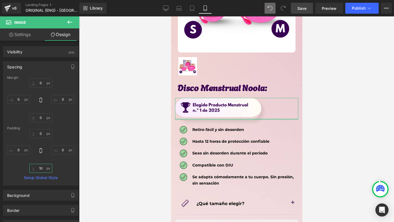
click at [41, 168] on input "10" at bounding box center [40, 168] width 23 height 9
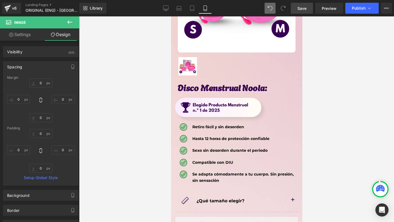
click at [272, 11] on span at bounding box center [270, 8] width 11 height 11
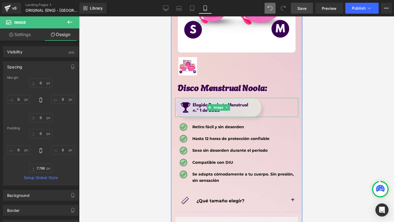
click at [212, 98] on img at bounding box center [218, 107] width 86 height 19
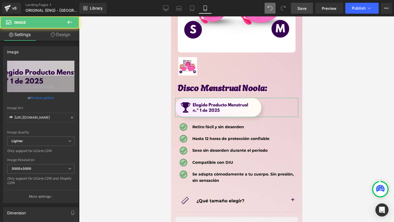
click at [57, 33] on link "Design" at bounding box center [61, 34] width 40 height 12
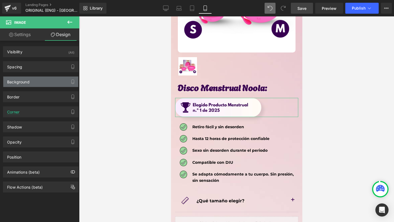
click at [14, 78] on div "Background" at bounding box center [18, 81] width 22 height 8
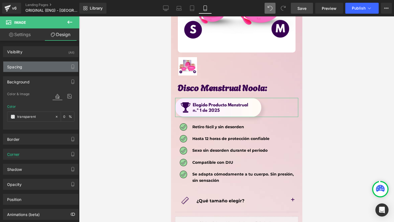
click at [23, 69] on div "Spacing" at bounding box center [40, 67] width 75 height 10
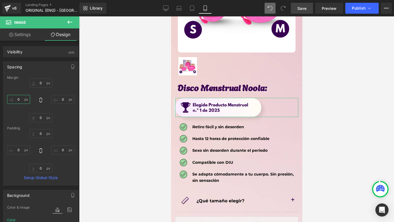
click at [18, 100] on input "0" at bounding box center [18, 99] width 23 height 9
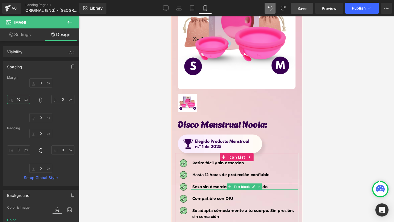
scroll to position [2843, 0]
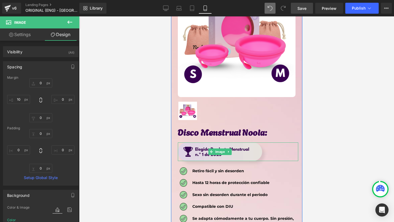
click at [231, 143] on img at bounding box center [220, 152] width 84 height 19
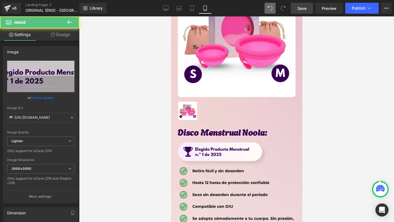
click at [67, 32] on link "Design" at bounding box center [61, 34] width 40 height 12
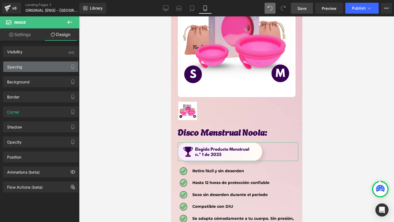
click at [29, 69] on div "Spacing" at bounding box center [40, 67] width 75 height 10
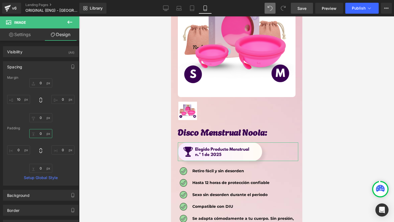
click at [42, 135] on input "0" at bounding box center [40, 133] width 23 height 9
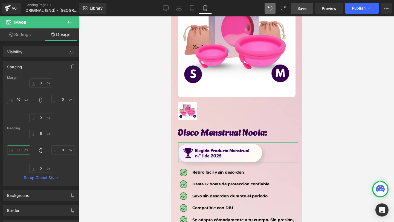
click at [22, 150] on input "0" at bounding box center [18, 150] width 23 height 9
click at [43, 169] on input "0" at bounding box center [40, 168] width 23 height 9
click at [41, 131] on input "5" at bounding box center [40, 133] width 23 height 9
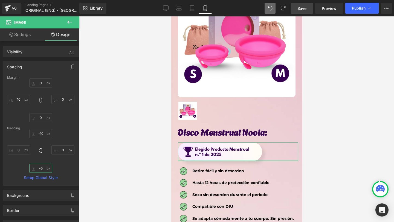
click at [40, 170] on input "-5" at bounding box center [40, 168] width 23 height 9
click at [43, 170] on input "-5" at bounding box center [40, 168] width 23 height 9
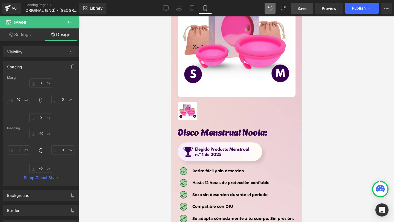
click at [138, 159] on div at bounding box center [236, 119] width 315 height 206
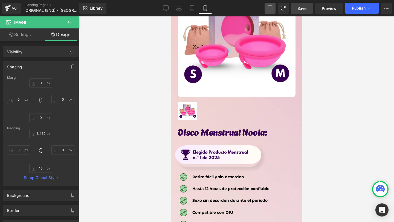
click at [273, 8] on span at bounding box center [270, 8] width 7 height 7
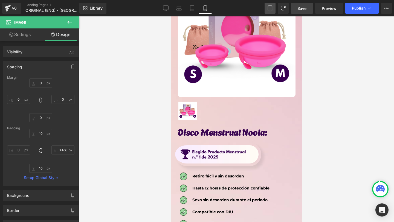
click at [273, 8] on span at bounding box center [270, 8] width 7 height 7
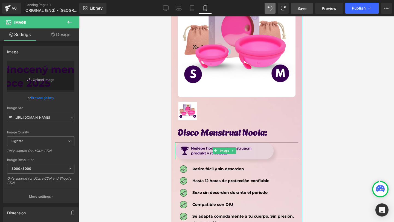
click at [207, 143] on img at bounding box center [224, 151] width 99 height 17
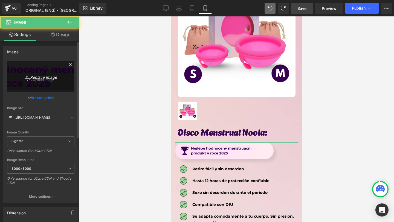
click at [38, 86] on link "Replace Image" at bounding box center [40, 76] width 67 height 31
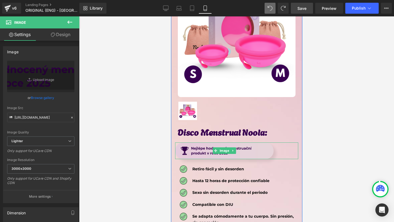
click at [196, 143] on img at bounding box center [224, 151] width 99 height 17
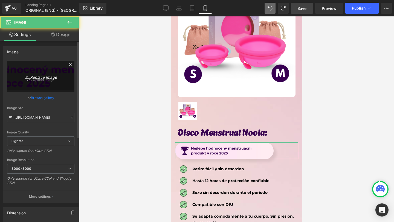
click at [34, 80] on icon "Replace Image" at bounding box center [41, 76] width 44 height 7
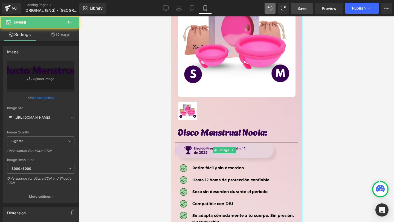
click at [206, 143] on img at bounding box center [224, 151] width 99 height 16
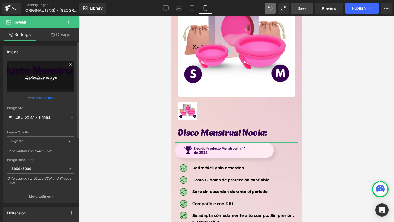
click at [14, 77] on link "Replace Image" at bounding box center [40, 76] width 67 height 31
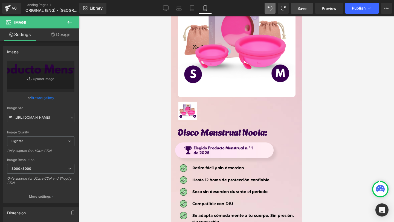
click at [306, 9] on span "Save" at bounding box center [302, 8] width 9 height 6
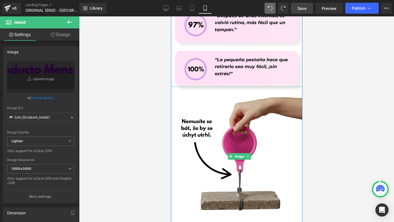
scroll to position [2438, 0]
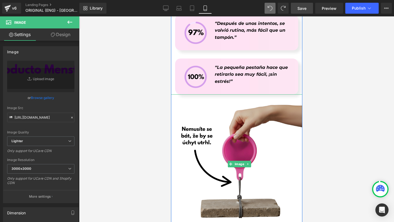
click at [223, 124] on img at bounding box center [239, 164] width 140 height 140
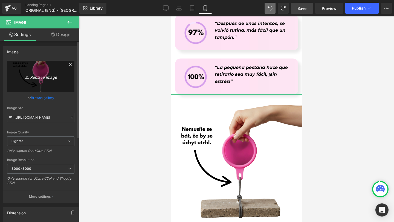
click at [37, 72] on link "Replace Image" at bounding box center [40, 76] width 67 height 31
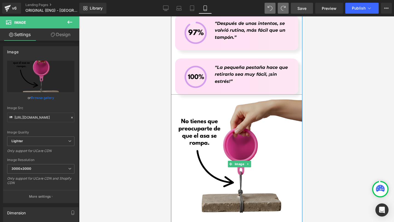
click at [249, 154] on img at bounding box center [239, 164] width 140 height 140
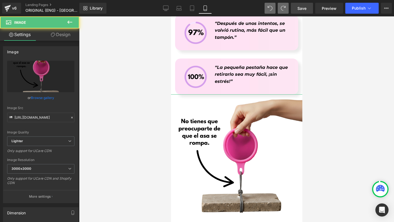
click at [67, 38] on link "Design" at bounding box center [61, 34] width 40 height 12
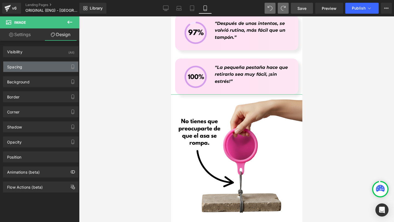
click at [36, 71] on div "Spacing" at bounding box center [40, 67] width 75 height 10
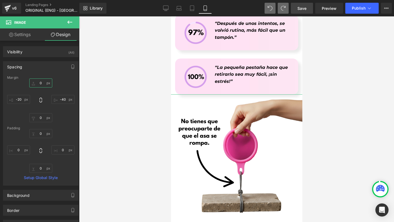
click at [37, 83] on input "0" at bounding box center [40, 83] width 23 height 9
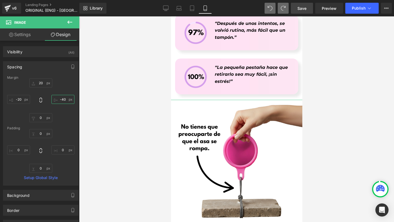
click at [63, 100] on input "-40" at bounding box center [62, 99] width 23 height 9
click at [60, 100] on input "-40" at bounding box center [62, 99] width 23 height 9
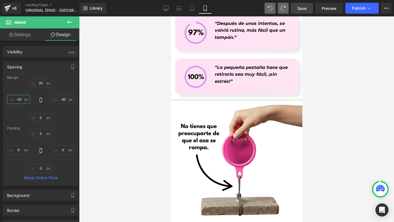
click at [21, 100] on input "-20" at bounding box center [18, 99] width 23 height 9
click at [19, 100] on input "-20" at bounding box center [18, 99] width 23 height 9
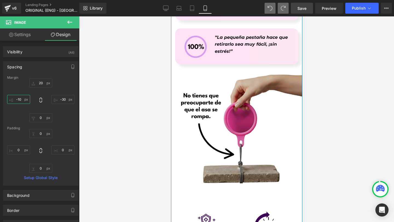
scroll to position [2466, 0]
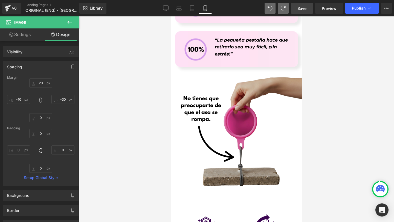
click at [240, 99] on img at bounding box center [239, 140] width 134 height 134
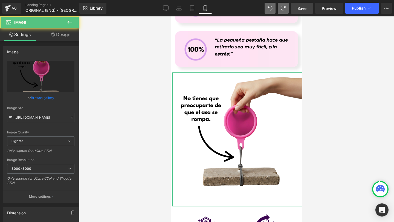
click at [68, 38] on link "Design" at bounding box center [61, 34] width 40 height 12
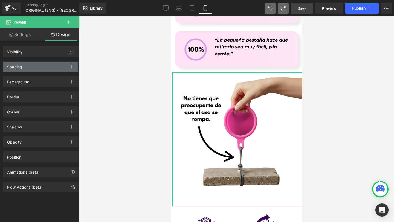
click at [25, 68] on div "Spacing" at bounding box center [40, 67] width 75 height 10
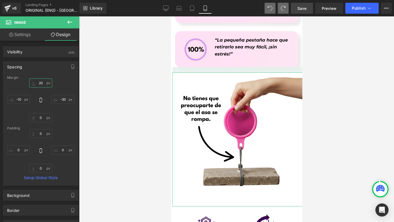
click at [39, 82] on input "20" at bounding box center [40, 83] width 23 height 9
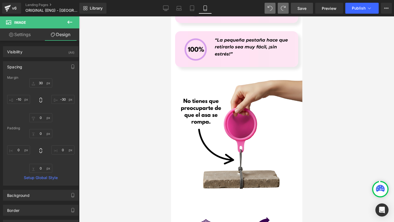
click at [301, 12] on link "Save" at bounding box center [302, 8] width 22 height 11
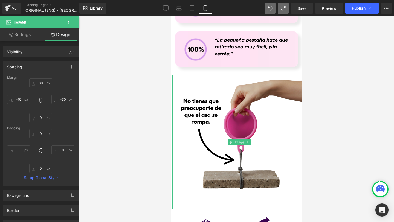
click at [199, 98] on img at bounding box center [239, 142] width 134 height 134
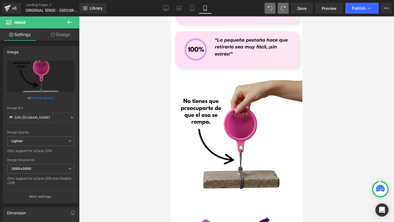
click at [201, 119] on img at bounding box center [239, 142] width 134 height 134
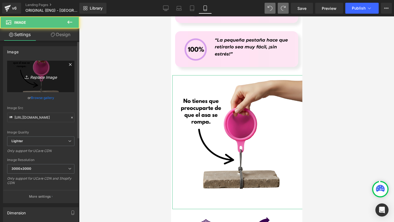
click at [44, 72] on link "Replace Image" at bounding box center [40, 76] width 67 height 31
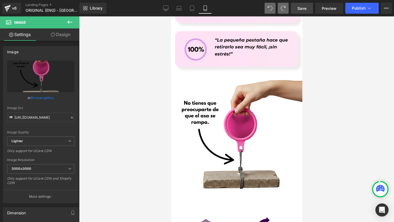
click at [307, 8] on link "Save" at bounding box center [302, 8] width 22 height 11
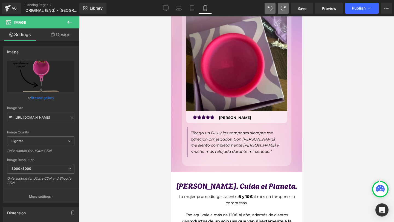
scroll to position [1881, 0]
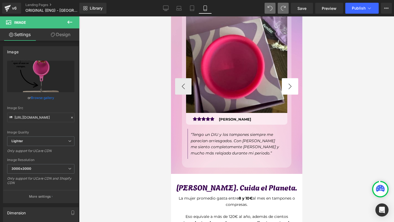
click at [296, 78] on button "›" at bounding box center [290, 86] width 16 height 16
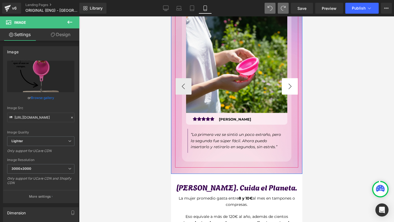
click at [294, 78] on button "›" at bounding box center [290, 86] width 16 height 16
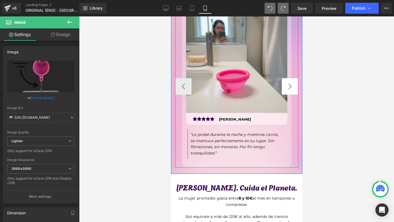
click at [294, 78] on button "›" at bounding box center [290, 86] width 16 height 16
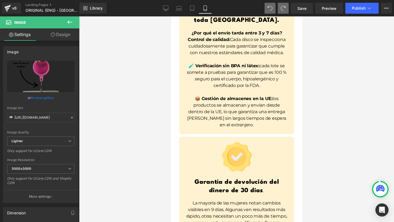
scroll to position [4181, 0]
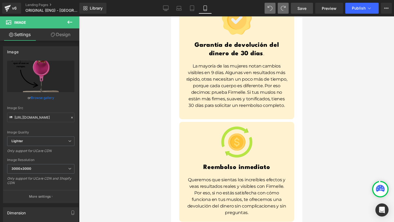
click at [305, 8] on span "Save" at bounding box center [302, 8] width 9 height 6
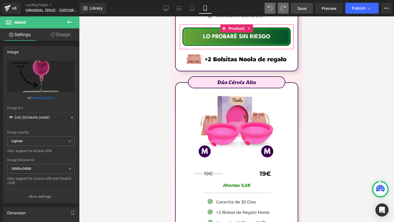
scroll to position [3264, 0]
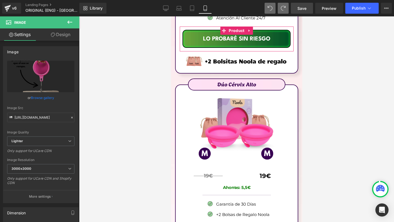
drag, startPoint x: 306, startPoint y: 13, endPoint x: 85, endPoint y: 93, distance: 235.7
click at [306, 13] on link "Save" at bounding box center [302, 8] width 22 height 11
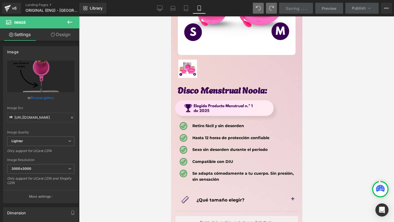
scroll to position [2887, 0]
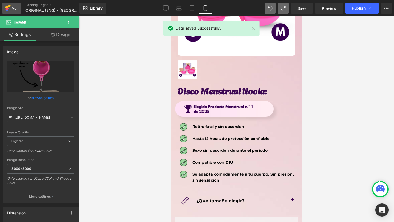
click at [18, 10] on link "v6" at bounding box center [11, 8] width 19 height 11
